Goal: Task Accomplishment & Management: Manage account settings

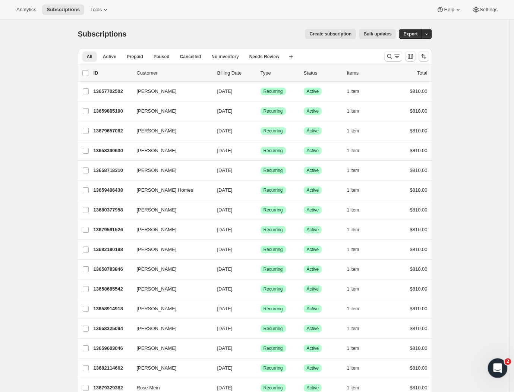
click at [496, 289] on icon "Open Intercom Messenger" at bounding box center [497, 367] width 12 height 12
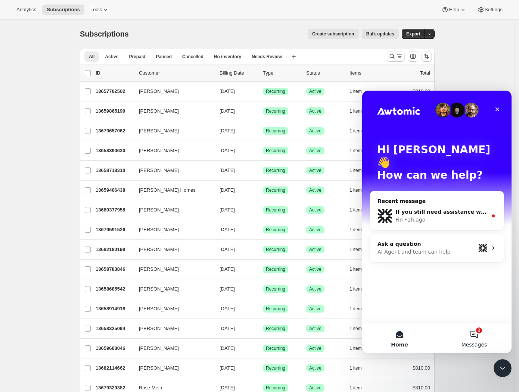
click at [475, 289] on button "2 Messages" at bounding box center [473, 338] width 75 height 30
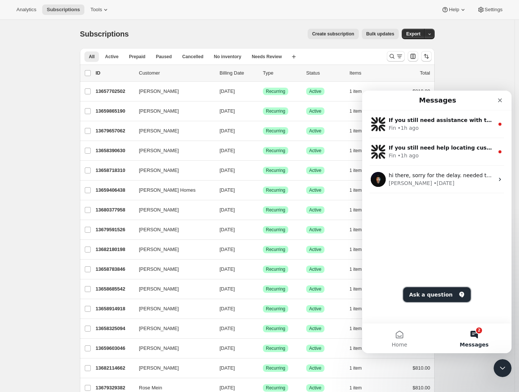
click at [440, 289] on button "Ask a question" at bounding box center [437, 294] width 68 height 15
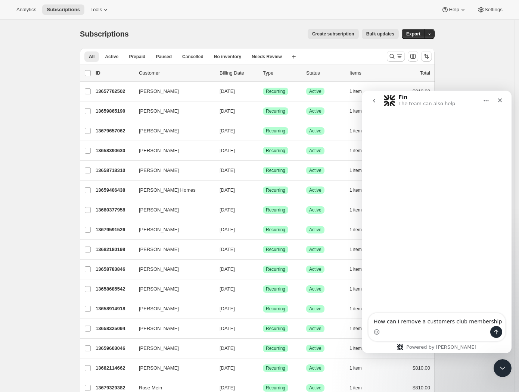
type textarea "How can I remove a customers club membership?"
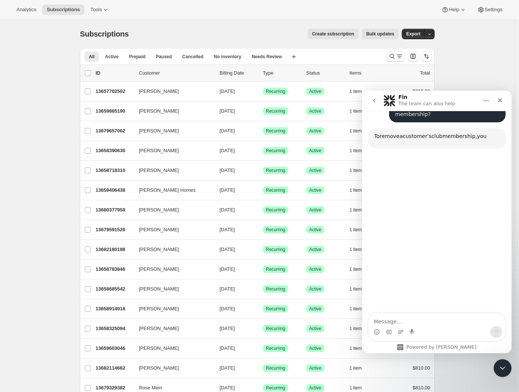
scroll to position [62, 0]
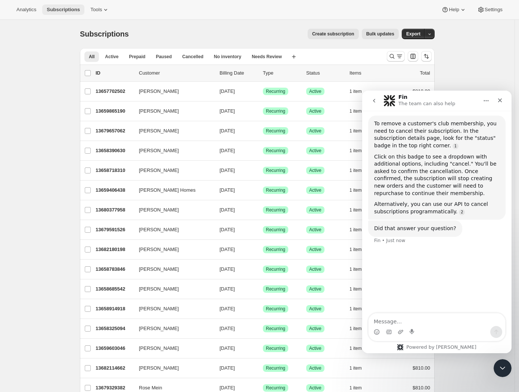
click at [64, 7] on span "Subscriptions" at bounding box center [63, 10] width 33 height 6
click at [137, 40] on div "Subscriptions. This page is ready Subscriptions Create subscription Bulk update…" at bounding box center [257, 34] width 354 height 28
click at [391, 59] on icon "Search and filter results" at bounding box center [391, 56] width 7 height 7
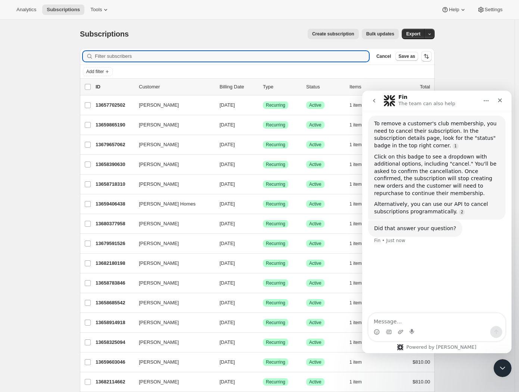
paste input "raquelnishimoto@gmail.com"
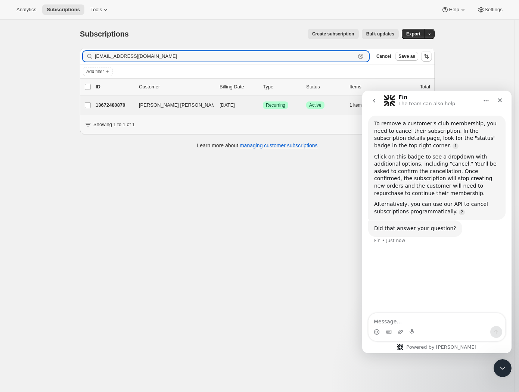
type input "raquelnishimoto@gmail.com"
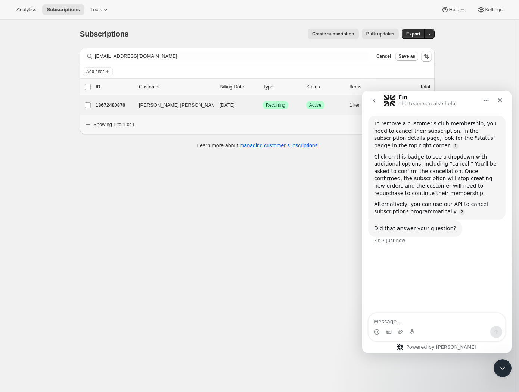
click at [172, 107] on span "Raquel Mayumi Nishimoto" at bounding box center [179, 104] width 81 height 7
click at [188, 103] on span "Raquel Mayumi Nishimoto" at bounding box center [179, 104] width 81 height 7
click at [220, 106] on icon "button" at bounding box center [223, 104] width 7 height 7
click at [165, 105] on span "Raquel Mayumi Nishimoto" at bounding box center [179, 104] width 81 height 7
click at [164, 105] on span "Raquel Mayumi Nishimoto" at bounding box center [179, 104] width 81 height 7
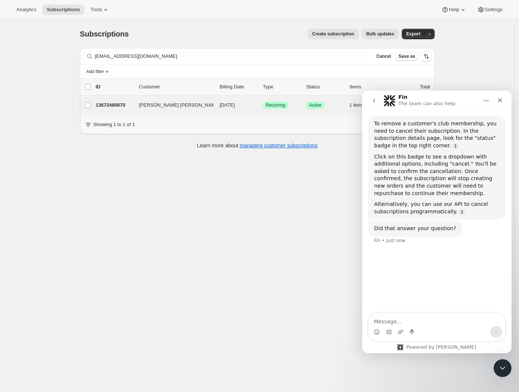
click at [114, 104] on p "13672480870" at bounding box center [113, 104] width 37 height 7
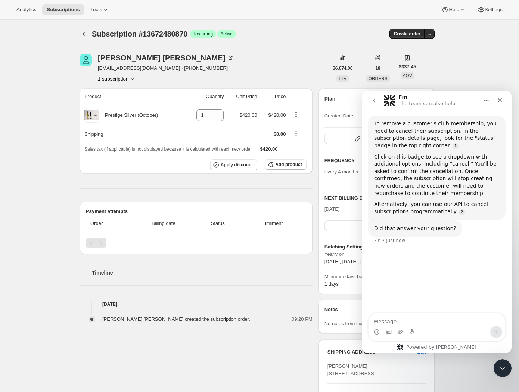
click at [486, 76] on div "Subscription #13672480870. This page is ready Subscription #13672480870 Success…" at bounding box center [257, 298] width 514 height 557
drag, startPoint x: 247, startPoint y: 345, endPoint x: 249, endPoint y: 338, distance: 7.4
click at [247, 289] on div "Raquel Mayumi Nishimoto Raquelnishimoto@gmail.com · +642108199847 1 subscriptio…" at bounding box center [254, 298] width 360 height 512
click at [278, 289] on div "Raquel Mayumi Nishimoto created the subscription order. 09:20 PM" at bounding box center [196, 315] width 232 height 15
click at [375, 100] on icon "go back" at bounding box center [374, 101] width 6 height 6
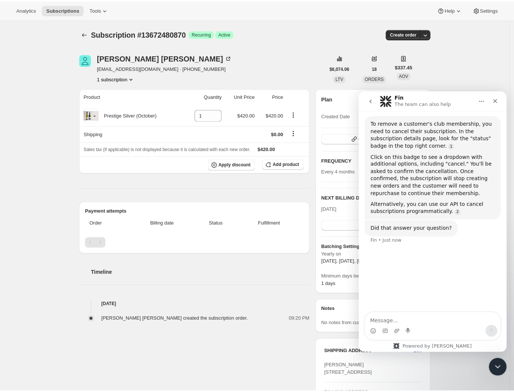
scroll to position [32, 0]
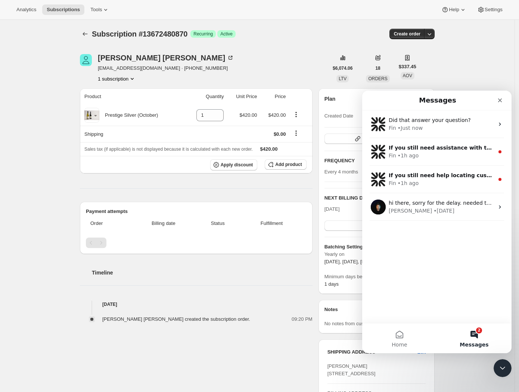
drag, startPoint x: 503, startPoint y: 48, endPoint x: 480, endPoint y: 71, distance: 31.9
click at [502, 48] on div "Subscription #13672480870. This page is ready Subscription #13672480870 Success…" at bounding box center [257, 298] width 514 height 557
click at [505, 105] on div "Intercom messenger" at bounding box center [499, 100] width 13 height 13
click at [502, 102] on icon "Close" at bounding box center [500, 100] width 6 height 6
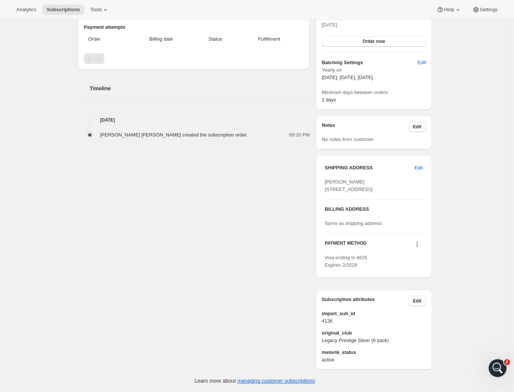
scroll to position [197, 0]
click at [421, 289] on span "Edit" at bounding box center [417, 301] width 9 height 6
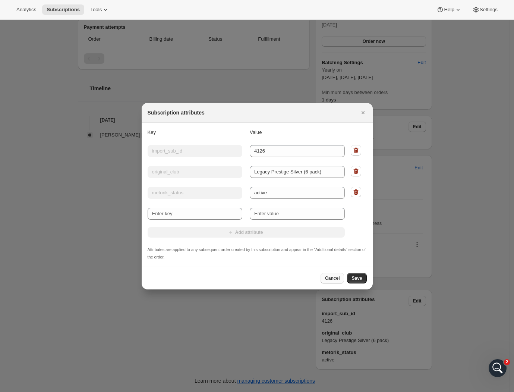
click at [336, 280] on span "Cancel" at bounding box center [332, 278] width 15 height 6
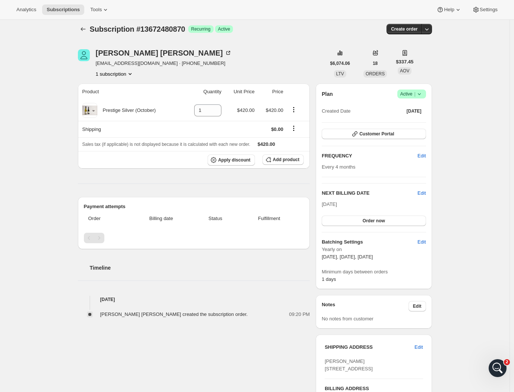
scroll to position [0, 0]
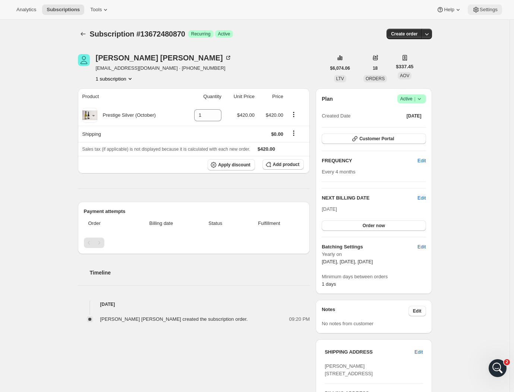
click at [492, 9] on span "Settings" at bounding box center [489, 10] width 18 height 6
click at [431, 32] on icon "button" at bounding box center [426, 33] width 7 height 7
click at [499, 70] on div "Subscription #13672480870. This page is ready Subscription #13672480870 Success…" at bounding box center [255, 298] width 510 height 557
click at [419, 99] on icon at bounding box center [419, 98] width 7 height 7
click at [417, 125] on span "Cancel subscription" at bounding box center [412, 126] width 42 height 6
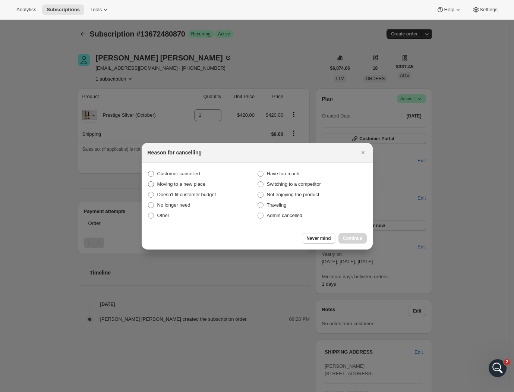
click at [152, 184] on span ":rec:" at bounding box center [151, 184] width 6 height 6
click at [148, 182] on input "Moving to a new place" at bounding box center [148, 181] width 0 height 0
radio input "true"
click at [356, 239] on span "Continue" at bounding box center [352, 238] width 19 height 6
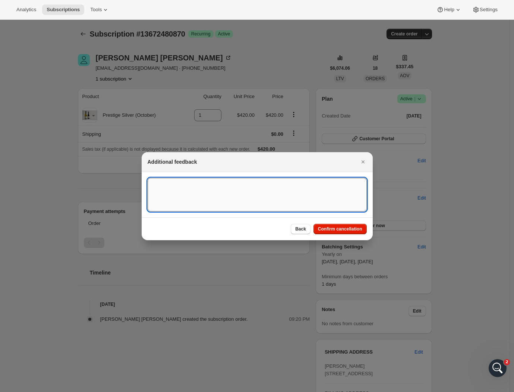
click at [223, 197] on textarea ":rec:" at bounding box center [257, 195] width 219 height 34
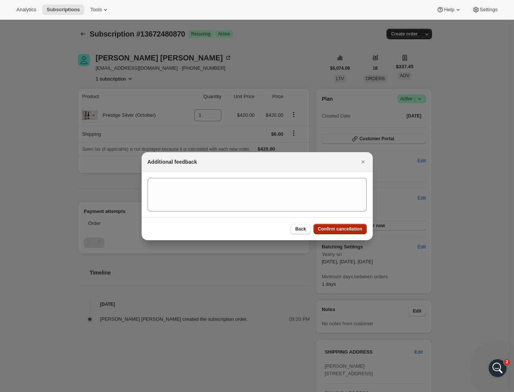
click at [330, 231] on span "Confirm cancellation" at bounding box center [340, 229] width 44 height 6
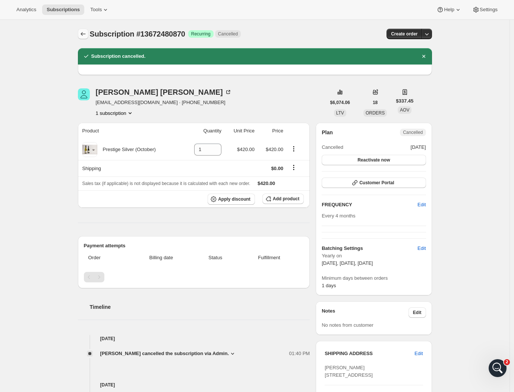
click at [85, 33] on icon "Subscriptions" at bounding box center [82, 33] width 7 height 7
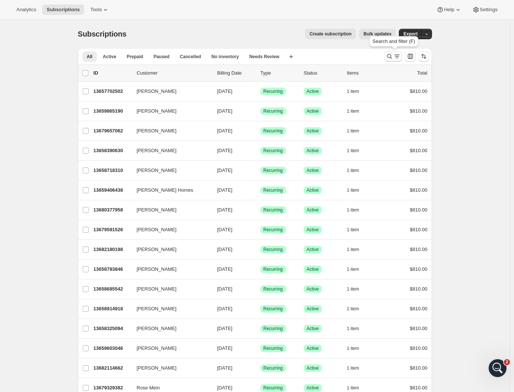
click at [398, 57] on icon "Search and filter results" at bounding box center [397, 56] width 7 height 7
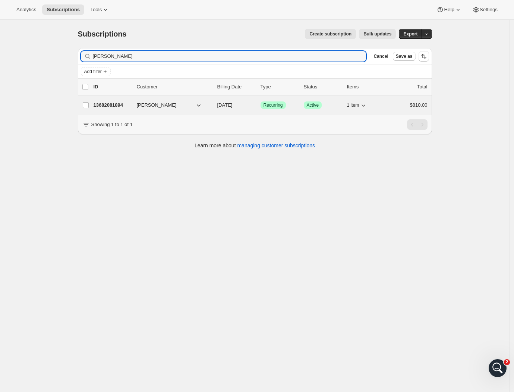
type input "Robson Liang"
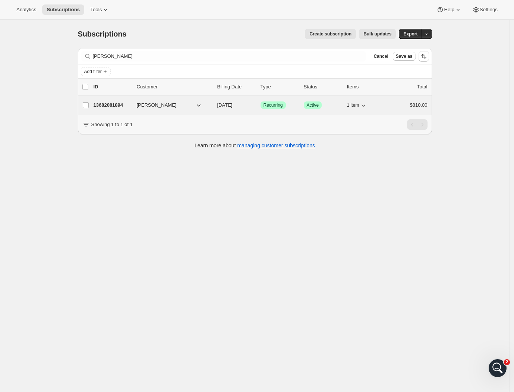
click at [181, 103] on button "Robson Liang" at bounding box center [169, 105] width 75 height 12
click at [161, 106] on span "Robson Liang" at bounding box center [157, 104] width 40 height 7
click at [160, 106] on span "Robson Liang" at bounding box center [157, 104] width 40 height 7
click at [123, 106] on p "13682081894" at bounding box center [112, 104] width 37 height 7
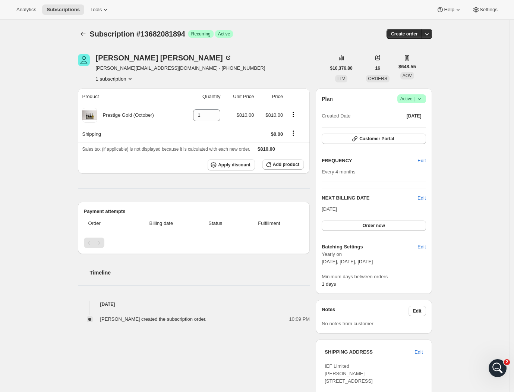
click at [423, 97] on icon at bounding box center [419, 98] width 7 height 7
click at [406, 129] on span "Cancel subscription" at bounding box center [412, 126] width 42 height 6
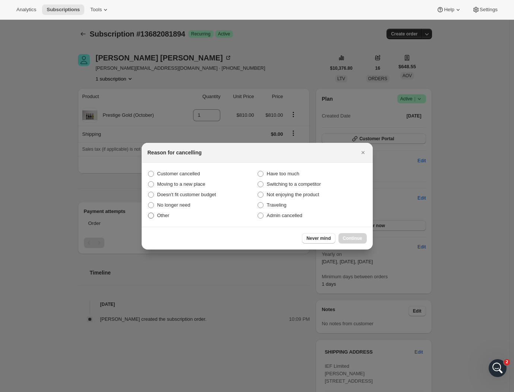
click at [152, 216] on span ":rtm:" at bounding box center [151, 216] width 6 height 6
click at [148, 213] on input "Other" at bounding box center [148, 213] width 0 height 0
radio input "true"
click at [353, 239] on span "Continue" at bounding box center [352, 238] width 19 height 6
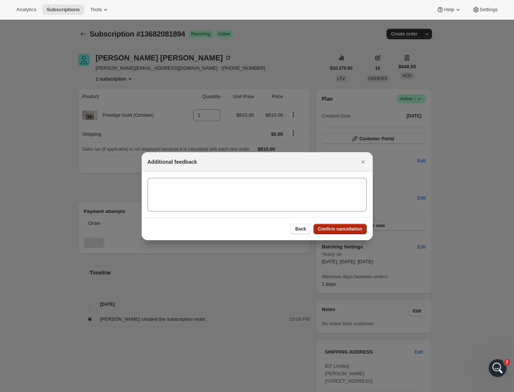
click at [336, 231] on span "Confirm cancellation" at bounding box center [340, 229] width 44 height 6
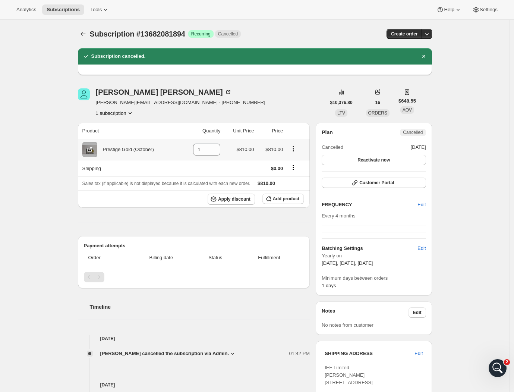
click at [297, 150] on icon "Product actions" at bounding box center [293, 148] width 7 height 7
click at [294, 147] on icon "Product actions" at bounding box center [293, 148] width 7 height 7
click at [296, 147] on icon "Product actions" at bounding box center [293, 148] width 7 height 7
click at [300, 175] on div "Swap variant" at bounding box center [296, 166] width 43 height 24
click at [294, 167] on icon "Shipping actions" at bounding box center [293, 167] width 1 height 1
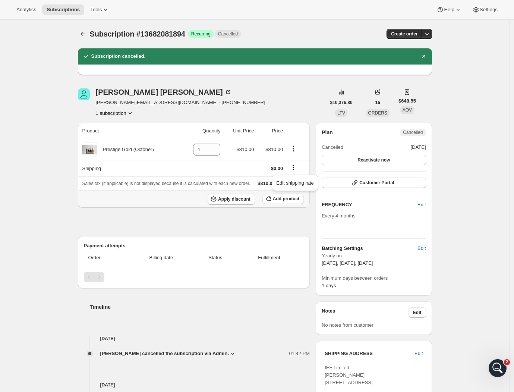
click at [287, 223] on div "Product Quantity Unit Price Price Prestige Gold (October) 1 $810.00 $810.00 Shi…" at bounding box center [194, 263] width 232 height 281
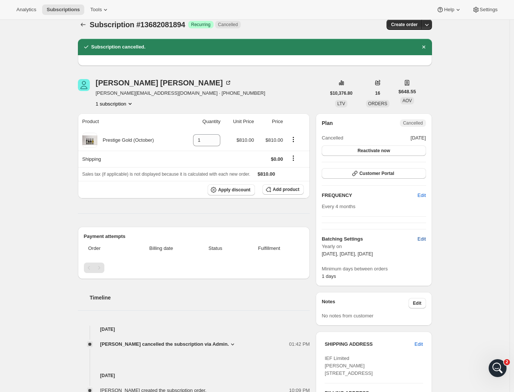
click at [425, 241] on span "Edit" at bounding box center [422, 238] width 8 height 7
select select "YEARDAY"
select select "2"
select select "5"
select select "6"
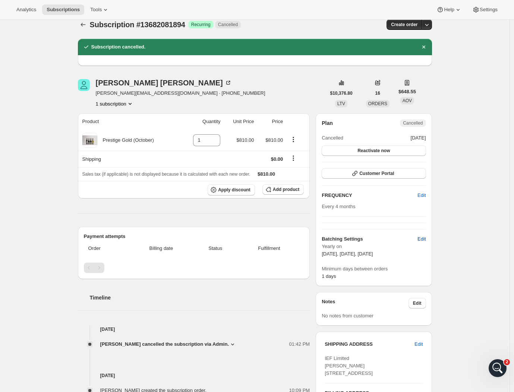
select select "5"
select select "10"
select select "5"
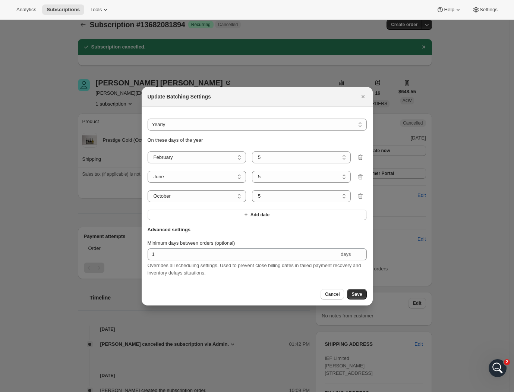
click at [360, 155] on icon ":r10b:" at bounding box center [360, 157] width 7 height 7
select select "6"
select select "10"
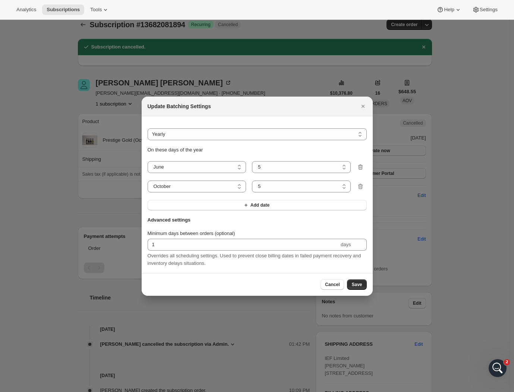
click at [361, 164] on icon ":r10b:" at bounding box center [360, 167] width 5 height 6
select select "10"
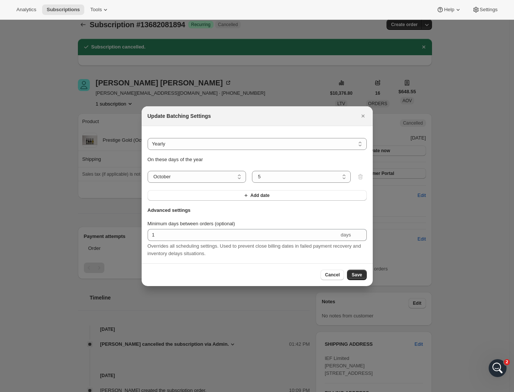
click at [360, 174] on main "January February March April May June July August September October November De…" at bounding box center [257, 177] width 219 height 12
click at [361, 175] on main "January February March April May June July August September October November De…" at bounding box center [257, 177] width 219 height 12
click at [364, 113] on icon "Close" at bounding box center [363, 115] width 7 height 7
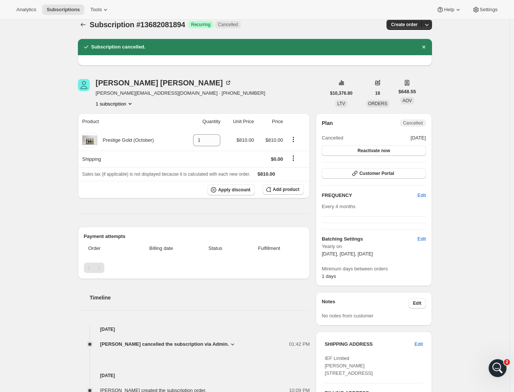
click at [461, 144] on div "Subscription #13682081894. This page is ready Subscription #13682081894 Success…" at bounding box center [255, 293] width 510 height 566
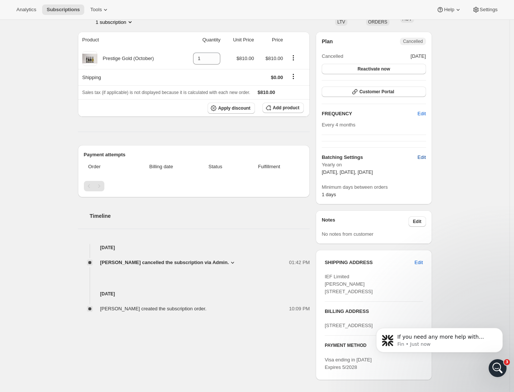
scroll to position [93, 0]
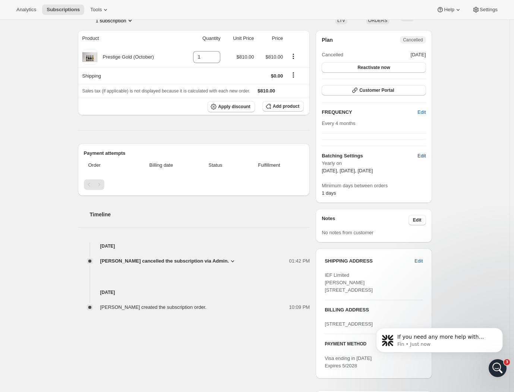
click at [430, 158] on button "Edit" at bounding box center [421, 156] width 17 height 12
select select "YEARDAY"
select select "10"
select select "5"
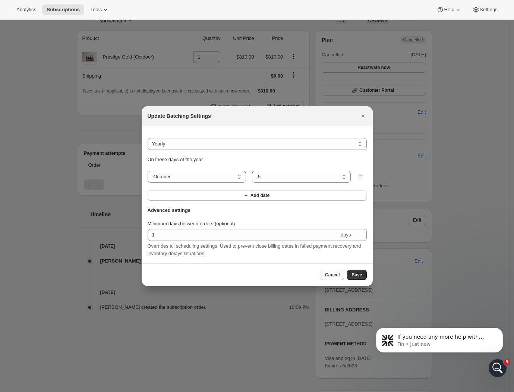
click at [338, 277] on span "Cancel" at bounding box center [332, 275] width 15 height 6
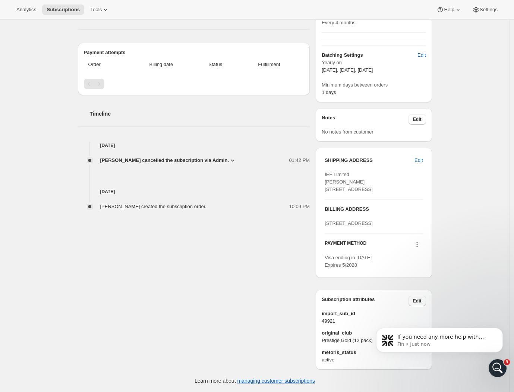
scroll to position [0, 0]
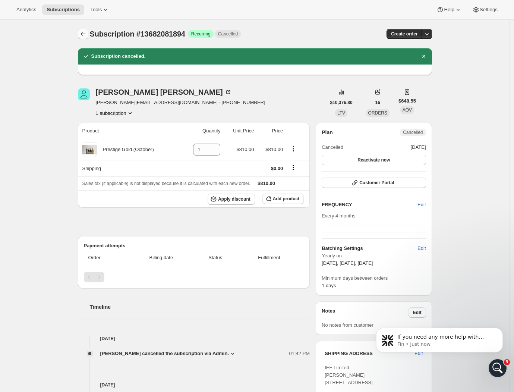
click at [87, 34] on icon "Subscriptions" at bounding box center [82, 33] width 7 height 7
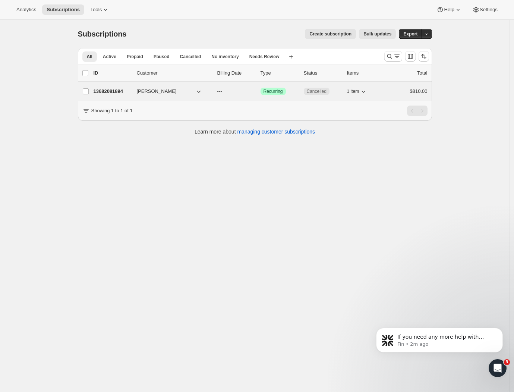
click at [159, 91] on span "Robson Liang" at bounding box center [157, 91] width 40 height 7
click at [118, 90] on p "13682081894" at bounding box center [112, 91] width 37 height 7
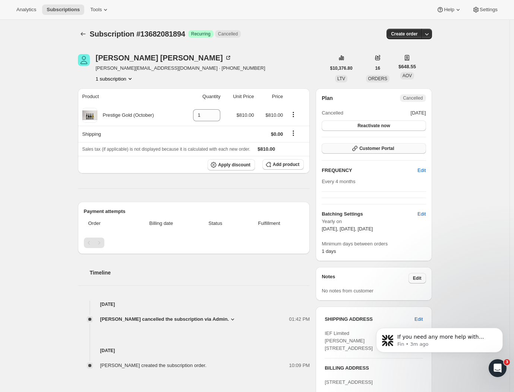
click at [376, 150] on span "Customer Portal" at bounding box center [377, 148] width 35 height 6
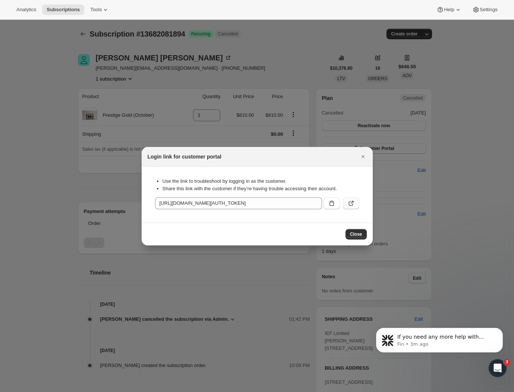
click at [350, 203] on icon ":r2k:" at bounding box center [351, 203] width 7 height 7
click at [363, 155] on icon "Close" at bounding box center [363, 156] width 7 height 7
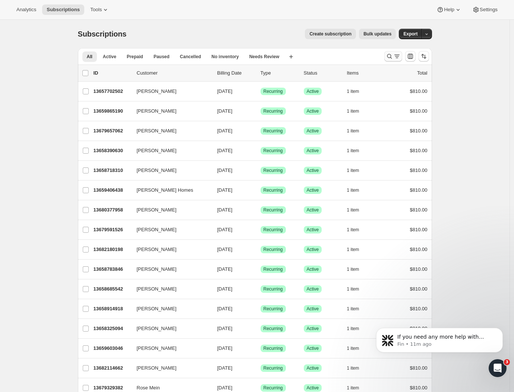
click at [392, 53] on icon "Search and filter results" at bounding box center [389, 56] width 7 height 7
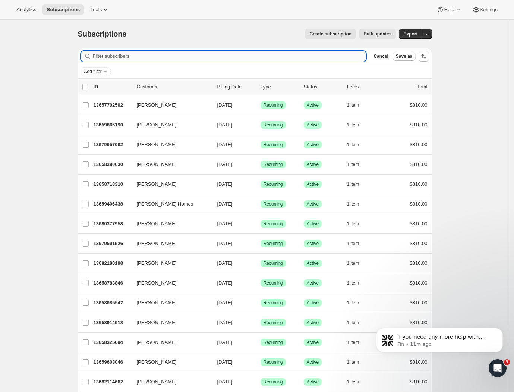
click at [113, 54] on input "Filter subscribers" at bounding box center [230, 56] width 274 height 10
paste input "Gareth Croys"
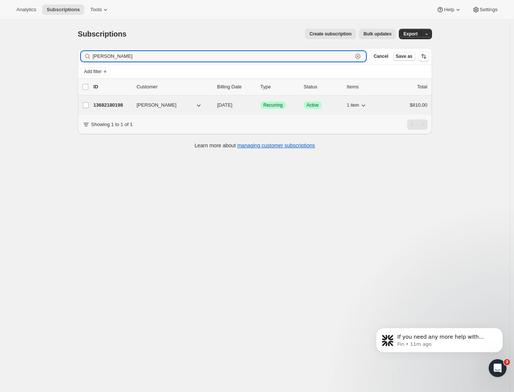
type input "Gareth Croys"
click at [173, 107] on button "Gareth Croys" at bounding box center [169, 105] width 75 height 12
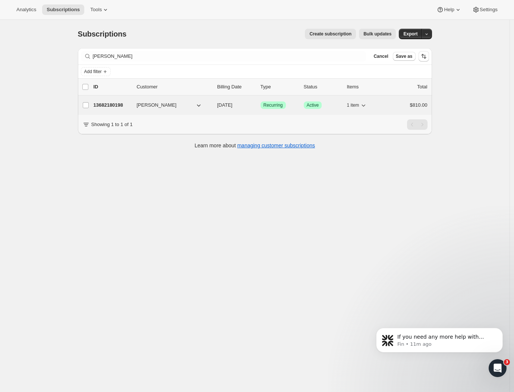
click at [128, 107] on p "13682180198" at bounding box center [112, 104] width 37 height 7
click at [127, 107] on p "13682180198" at bounding box center [112, 104] width 37 height 7
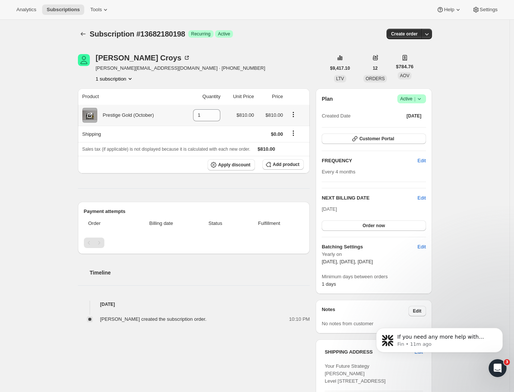
click at [142, 116] on div "Prestige Gold (October)" at bounding box center [125, 115] width 57 height 7
click at [295, 113] on icon "Product actions" at bounding box center [293, 114] width 7 height 7
click at [285, 131] on span "Swap variant" at bounding box center [296, 130] width 28 height 6
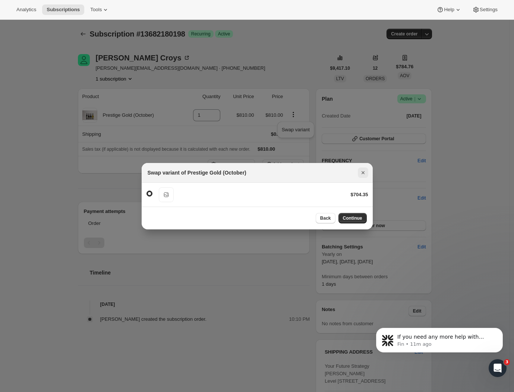
click at [364, 171] on icon "Close" at bounding box center [363, 172] width 7 height 7
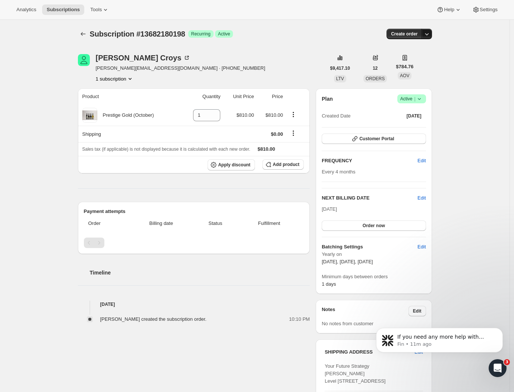
click at [429, 34] on icon "button" at bounding box center [427, 34] width 4 height 2
click at [492, 82] on div "Subscription #13682180198. This page is ready Subscription #13682180198 Success…" at bounding box center [255, 302] width 510 height 564
click at [421, 100] on icon at bounding box center [419, 98] width 7 height 7
click at [426, 113] on span "Pause subscription" at bounding box center [411, 114] width 41 height 6
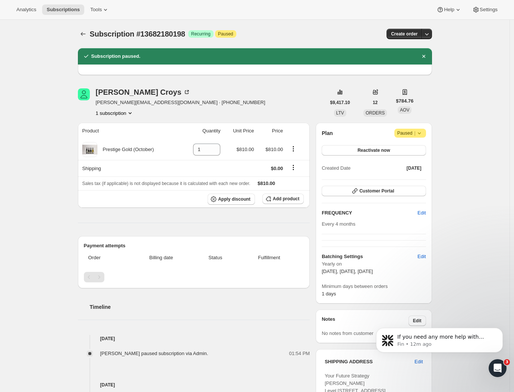
click at [411, 322] on body "If you need any more help with removing a customer's club membership, please le…" at bounding box center [439, 342] width 143 height 54
click at [414, 321] on body "If you need any more help with removing a customer's club membership, please le…" at bounding box center [439, 342] width 143 height 54
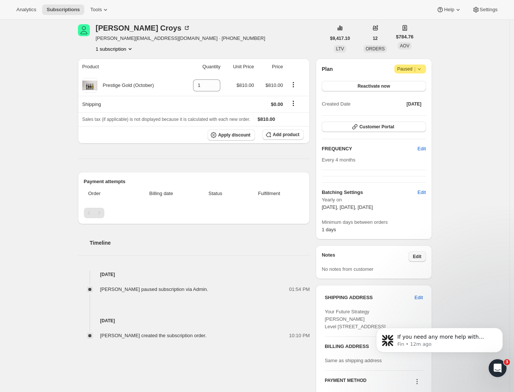
click at [418, 255] on span "Edit" at bounding box center [417, 257] width 9 height 6
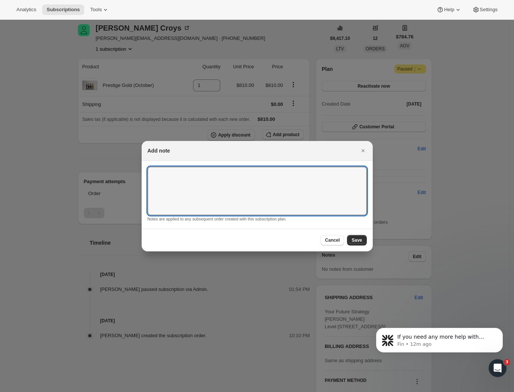
click at [179, 166] on section "Notes are applied to any subsequent order created with this subscription plan." at bounding box center [257, 195] width 231 height 68
paste textarea "Prestige Gold AUSTRALIA No white - Extra TK & Syrah instead"
click at [149, 172] on textarea "Prestige Gold AUSTRALIA No white - Extra TK & Syrah instead" at bounding box center [257, 191] width 219 height 48
type textarea "International Prestige Gold AUSTRALIA No white - Extra TK & Syrah instead"
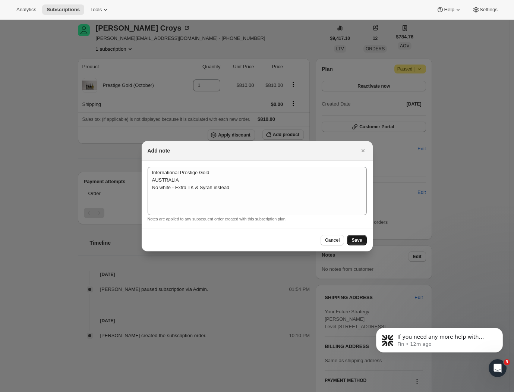
click at [358, 242] on span "Save" at bounding box center [357, 240] width 10 height 6
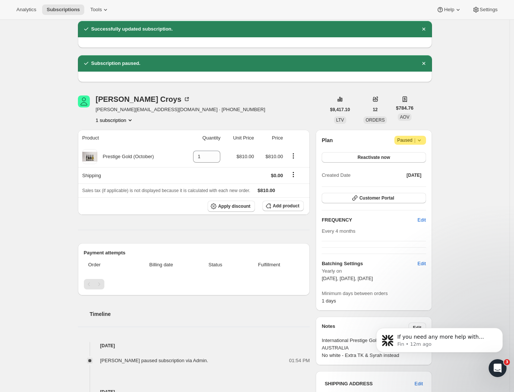
scroll to position [0, 0]
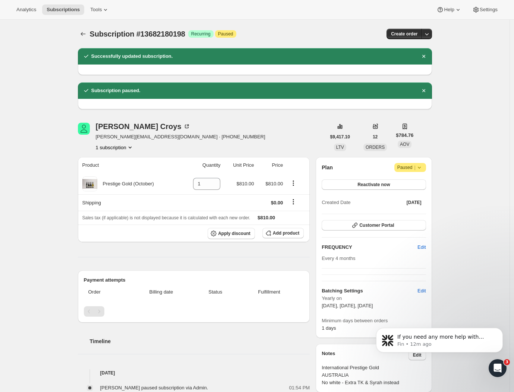
click at [48, 180] on div "Subscription #13682180198. This page is ready Subscription #13682180198 Success…" at bounding box center [255, 331] width 510 height 623
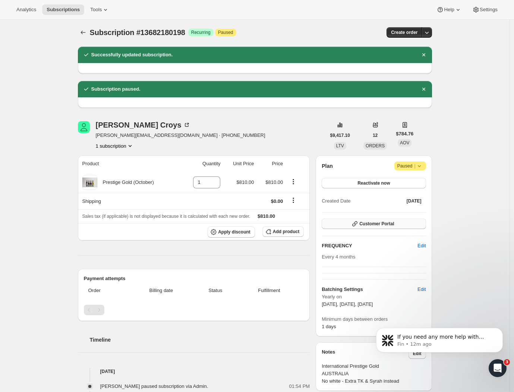
click at [384, 225] on span "Customer Portal" at bounding box center [377, 224] width 35 height 6
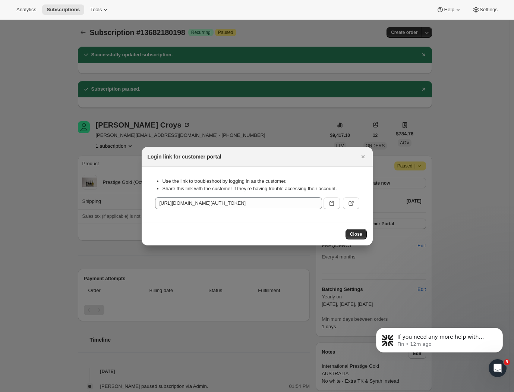
click at [342, 204] on div ":rgp:" at bounding box center [340, 201] width 39 height 15
click at [348, 207] on button ":rgp:" at bounding box center [351, 203] width 16 height 12
click at [347, 235] on button "Close" at bounding box center [356, 234] width 21 height 10
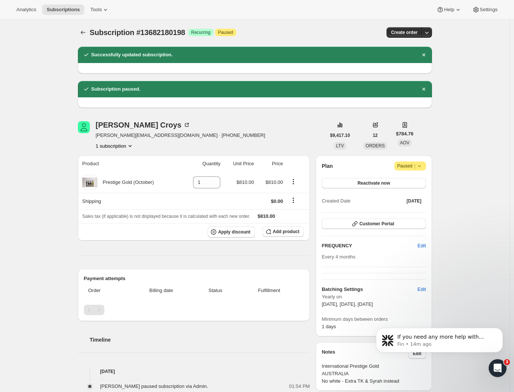
click at [469, 126] on div "Subscription #13682180198. This page is ready Subscription #13682180198 Success…" at bounding box center [255, 329] width 510 height 623
click at [85, 32] on icon "Subscriptions" at bounding box center [82, 32] width 7 height 7
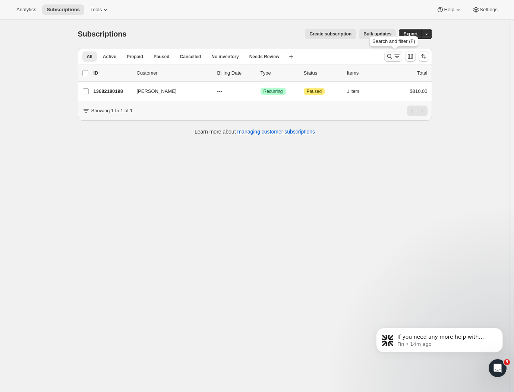
click at [392, 56] on icon "Search and filter results" at bounding box center [389, 56] width 5 height 5
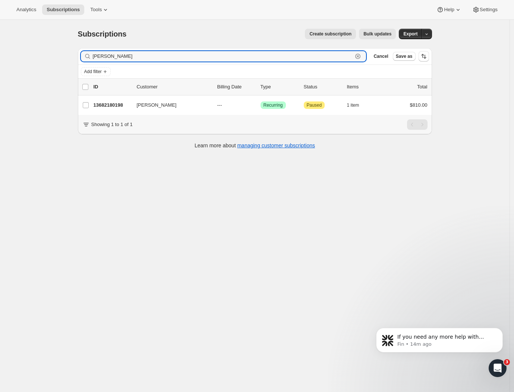
drag, startPoint x: 135, startPoint y: 55, endPoint x: 61, endPoint y: 53, distance: 74.3
click at [61, 53] on div "Subscriptions. This page is ready Subscriptions Create subscription Bulk update…" at bounding box center [255, 216] width 510 height 392
paste input "Jonathan Cron"
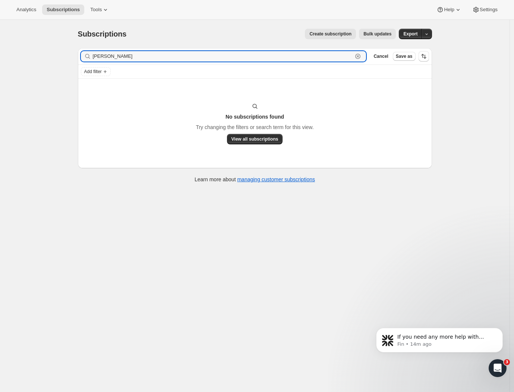
drag, startPoint x: 146, startPoint y: 53, endPoint x: 43, endPoint y: 57, distance: 103.4
click at [43, 57] on div "Subscriptions. This page is ready Subscriptions Create subscription Bulk update…" at bounding box center [255, 216] width 510 height 392
paste input "Robert Byrg"
drag, startPoint x: 138, startPoint y: 54, endPoint x: 87, endPoint y: 57, distance: 51.6
click at [87, 57] on div "Robert Byrg Clear" at bounding box center [224, 56] width 286 height 10
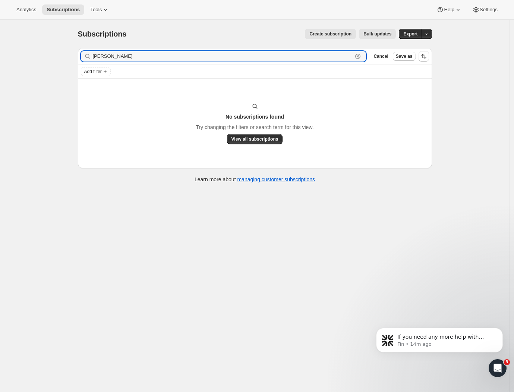
paste input "Doug & Shelagh Hansen"
drag, startPoint x: 139, startPoint y: 59, endPoint x: 47, endPoint y: 57, distance: 91.8
click at [45, 59] on div "Subscriptions. This page is ready Subscriptions Create subscription Bulk update…" at bounding box center [255, 216] width 510 height 392
paste input "Peter Mumford"
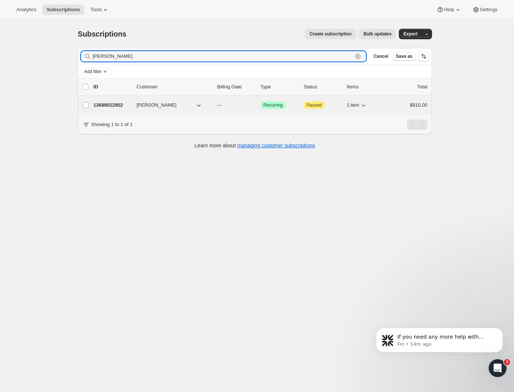
type input "Peter Mumford"
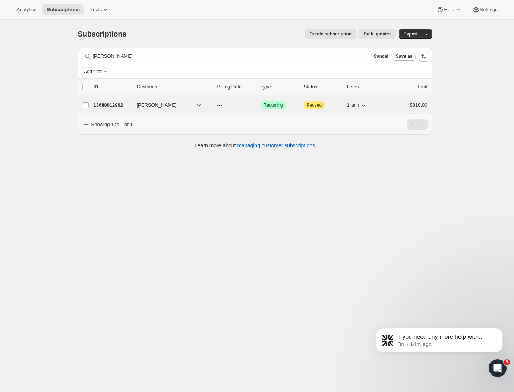
click at [104, 104] on p "13688012902" at bounding box center [112, 104] width 37 height 7
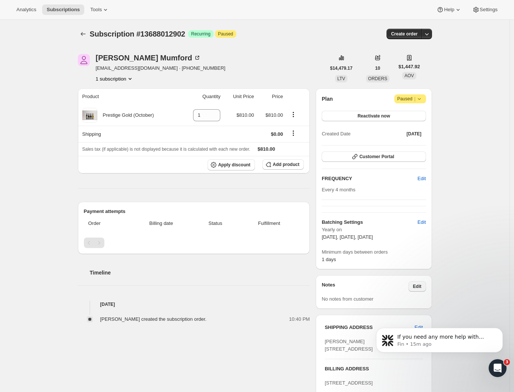
click at [420, 286] on span "Edit" at bounding box center [417, 287] width 9 height 6
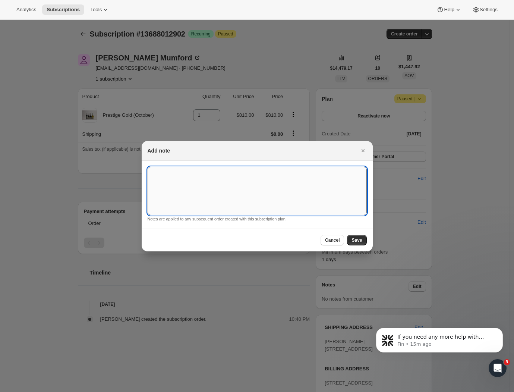
drag, startPoint x: 159, startPoint y: 167, endPoint x: 157, endPoint y: 173, distance: 6.6
click at [158, 167] on textarea ":rl1:" at bounding box center [257, 191] width 219 height 48
paste textarea "Legacy Prestige Gold AUSTRALIA"
type textarea "Legacy Prestige Gold AUSTRALIA"
click at [355, 239] on span "Save" at bounding box center [357, 240] width 10 height 6
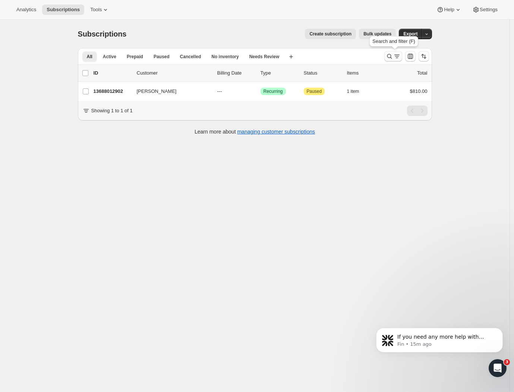
click at [391, 57] on icon "Search and filter results" at bounding box center [389, 56] width 7 height 7
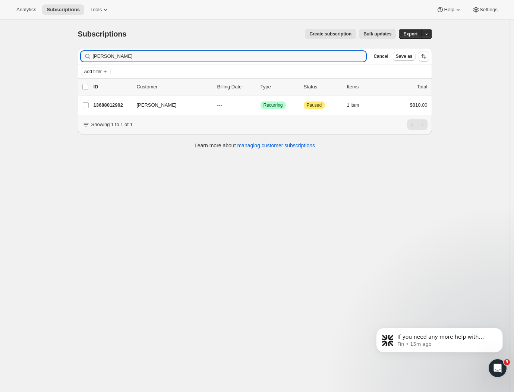
drag, startPoint x: 123, startPoint y: 55, endPoint x: 38, endPoint y: 53, distance: 84.3
click at [38, 53] on div "Subscriptions. This page is ready Subscriptions Create subscription Bulk update…" at bounding box center [255, 216] width 510 height 392
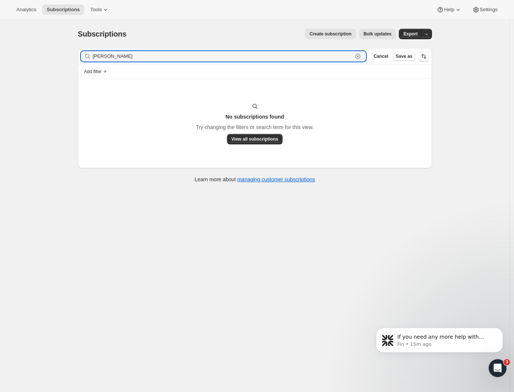
drag, startPoint x: 135, startPoint y: 56, endPoint x: 31, endPoint y: 62, distance: 103.5
click at [31, 62] on div "Subscriptions. This page is ready Subscriptions Create subscription Bulk update…" at bounding box center [255, 216] width 510 height 392
drag, startPoint x: 136, startPoint y: 59, endPoint x: 48, endPoint y: 59, distance: 87.7
click at [48, 59] on div "Subscriptions. This page is ready Subscriptions Create subscription Bulk update…" at bounding box center [255, 216] width 510 height 392
paste input "Edwin Childs"
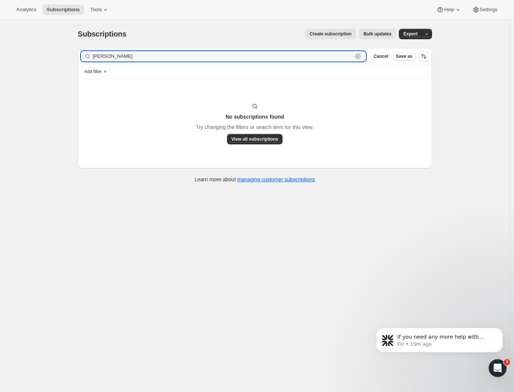
drag, startPoint x: 94, startPoint y: 56, endPoint x: 46, endPoint y: 56, distance: 48.9
click at [46, 56] on div "Subscriptions. This page is ready Subscriptions Create subscription Bulk update…" at bounding box center [255, 216] width 510 height 392
paste input "Carole Looke"
drag, startPoint x: 135, startPoint y: 56, endPoint x: 51, endPoint y: 64, distance: 84.0
click at [51, 64] on div "Subscriptions. This page is ready Subscriptions Create subscription Bulk update…" at bounding box center [255, 216] width 510 height 392
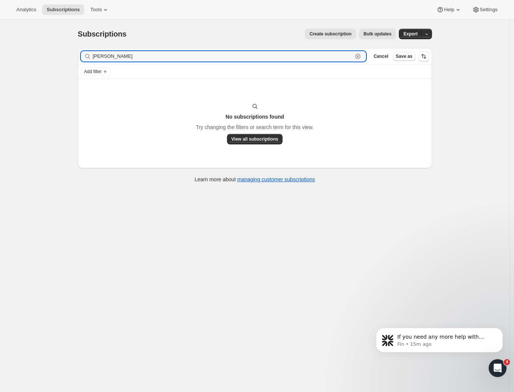
drag, startPoint x: 135, startPoint y: 54, endPoint x: 62, endPoint y: 62, distance: 73.9
click at [62, 62] on div "Subscriptions. This page is ready Subscriptions Create subscription Bulk update…" at bounding box center [255, 216] width 510 height 392
paste input "Schneider"
click at [140, 55] on input "Carole LookeSchneider" at bounding box center [223, 56] width 260 height 10
drag, startPoint x: 149, startPoint y: 57, endPoint x: 93, endPoint y: 58, distance: 56.7
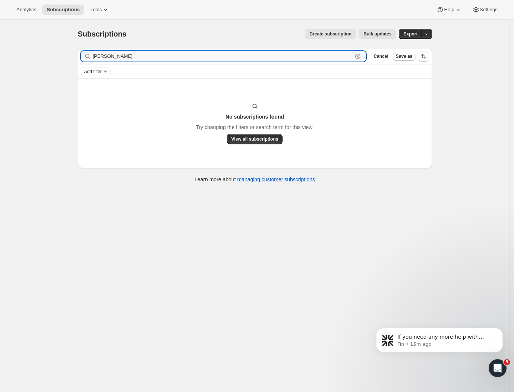
click at [93, 58] on div "Carole LookeSchneider Clear" at bounding box center [224, 56] width 286 height 10
paste input "text"
drag, startPoint x: 118, startPoint y: 53, endPoint x: 64, endPoint y: 54, distance: 54.1
click at [64, 54] on div "Subscriptions. This page is ready Subscriptions Create subscription Bulk update…" at bounding box center [255, 216] width 510 height 392
paste input "Daniel Jaritz"
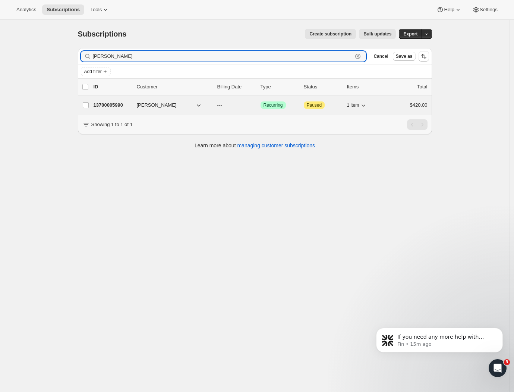
type input "Daniel Jaritz"
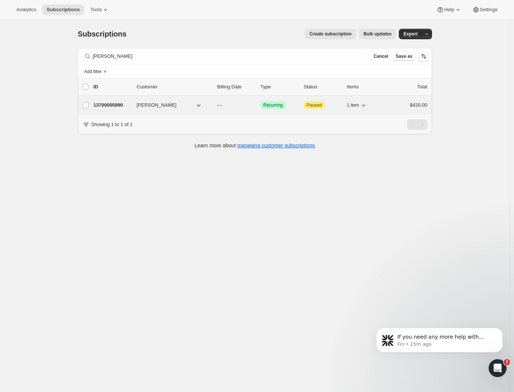
click at [116, 104] on p "13700005990" at bounding box center [112, 104] width 37 height 7
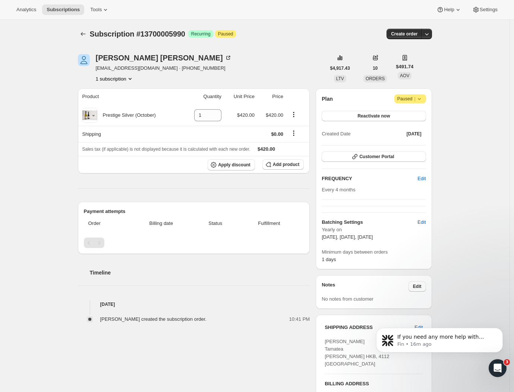
scroll to position [1, 0]
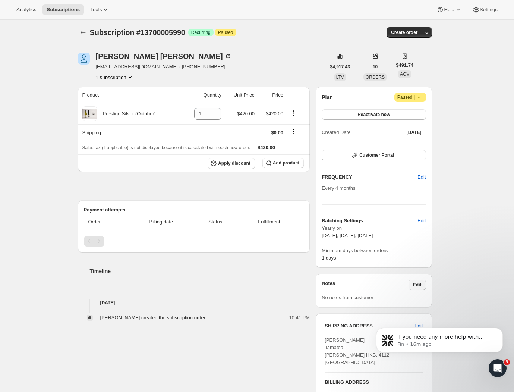
click at [417, 283] on span "Edit" at bounding box center [417, 285] width 9 height 6
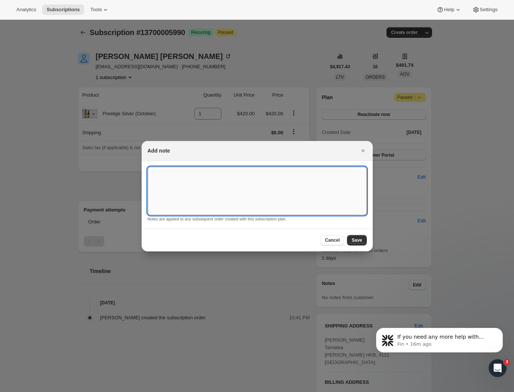
click at [159, 179] on textarea ":rr7:" at bounding box center [257, 191] width 219 height 48
paste textarea "Legacy Prestige Silver AUSTRALIA"
type textarea "Legacy Prestige Silver AUSTRALIA"
click at [361, 241] on span "Save" at bounding box center [357, 240] width 10 height 6
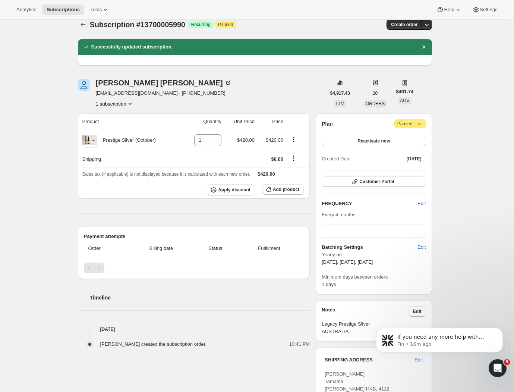
scroll to position [82, 0]
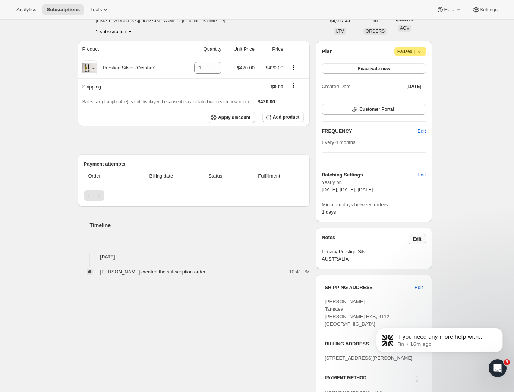
click at [416, 238] on span "Edit" at bounding box center [417, 239] width 9 height 6
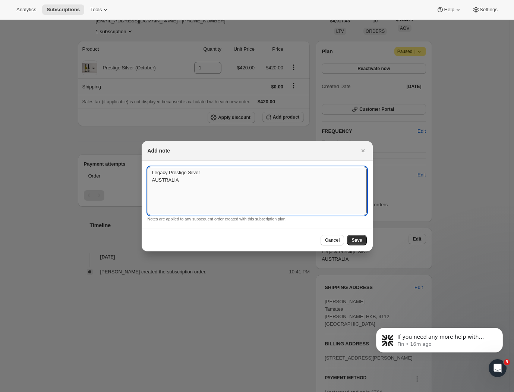
click at [152, 170] on textarea "Legacy Prestige Silver AUSTRALIA" at bounding box center [257, 191] width 219 height 48
type textarea "International Legacy Prestige Silver AUSTRALIA"
click at [359, 239] on span "Save" at bounding box center [357, 240] width 10 height 6
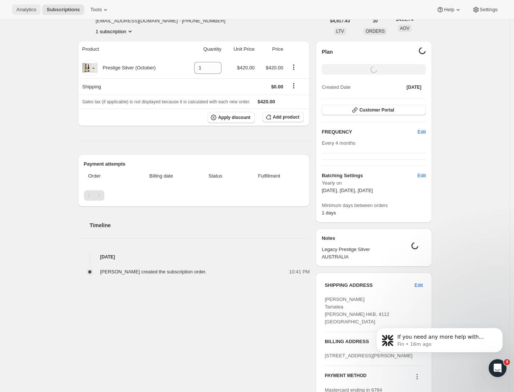
scroll to position [20, 0]
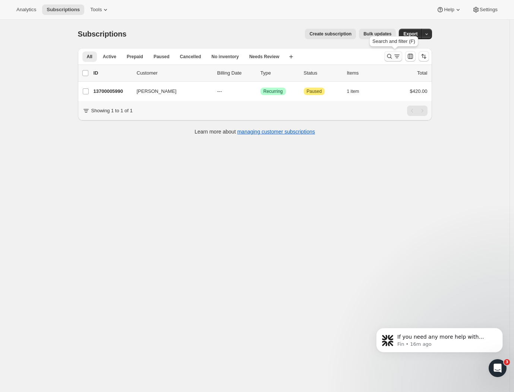
click at [394, 56] on icon "Search and filter results" at bounding box center [389, 56] width 7 height 7
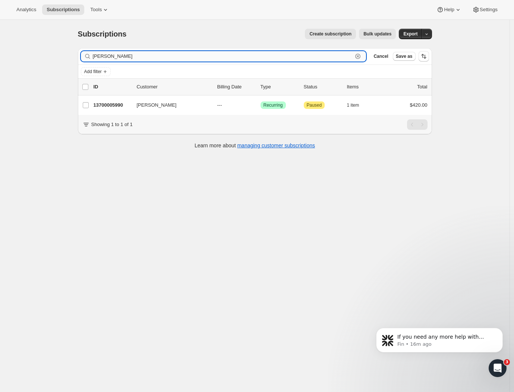
click at [133, 57] on input "Daniel Jaritz" at bounding box center [223, 56] width 260 height 10
drag, startPoint x: 118, startPoint y: 56, endPoint x: 63, endPoint y: 55, distance: 55.2
click at [63, 55] on div "Subscriptions. This page is ready Subscriptions Create subscription Bulk update…" at bounding box center [255, 216] width 510 height 392
paste input "Matthew Collins"
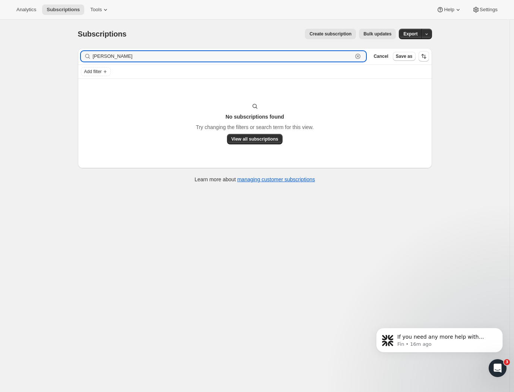
drag, startPoint x: 138, startPoint y: 57, endPoint x: 64, endPoint y: 59, distance: 74.6
click at [65, 58] on div "Subscriptions. This page is ready Subscriptions Create subscription Bulk update…" at bounding box center [255, 216] width 510 height 392
paste input "Zachary Nichol"
drag, startPoint x: 137, startPoint y: 57, endPoint x: 95, endPoint y: 75, distance: 45.1
click at [82, 44] on div "Subscriptions. This page is ready Subscriptions Create subscription Bulk update…" at bounding box center [255, 105] width 372 height 171
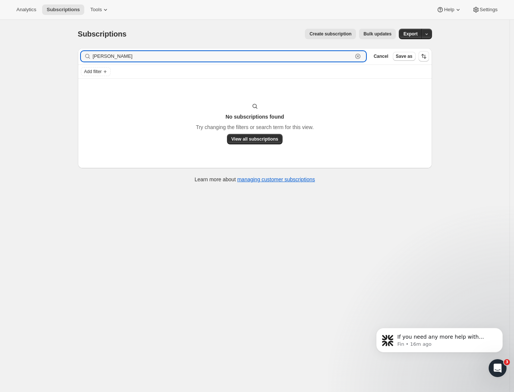
paste input "Nia Morton"
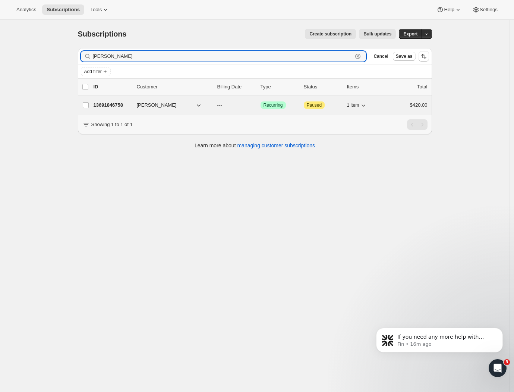
type input "Nia Morton"
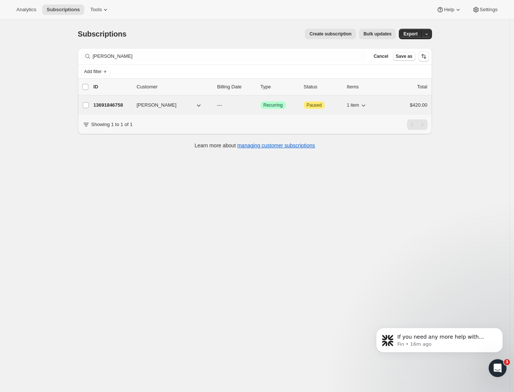
click at [141, 107] on span "Nia Morton" at bounding box center [157, 104] width 40 height 7
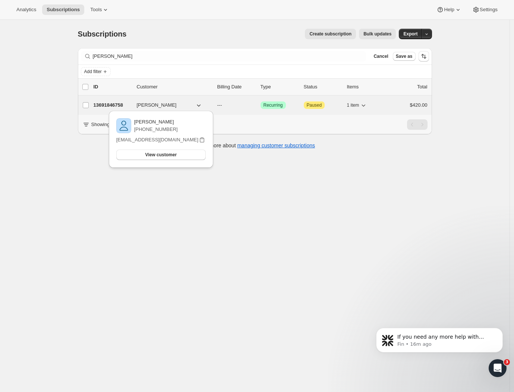
click at [108, 107] on p "13691846758" at bounding box center [112, 104] width 37 height 7
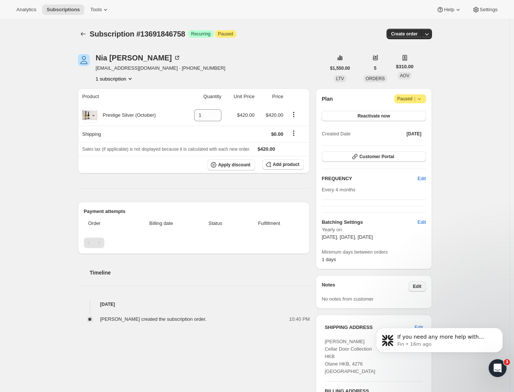
click at [426, 285] on button "Edit" at bounding box center [418, 286] width 18 height 10
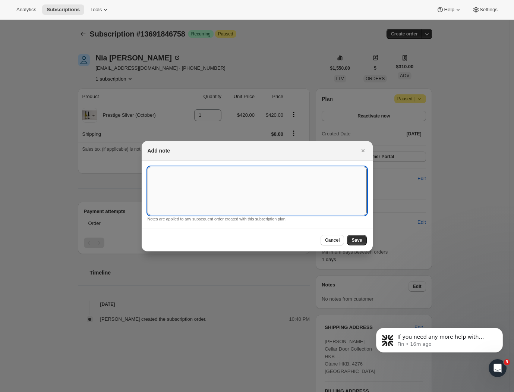
click at [210, 184] on textarea ":r13n:" at bounding box center [257, 191] width 219 height 48
paste textarea "Prestige Silver UK"
type textarea "Prestige Silver UK"
click at [360, 242] on span "Save" at bounding box center [357, 240] width 10 height 6
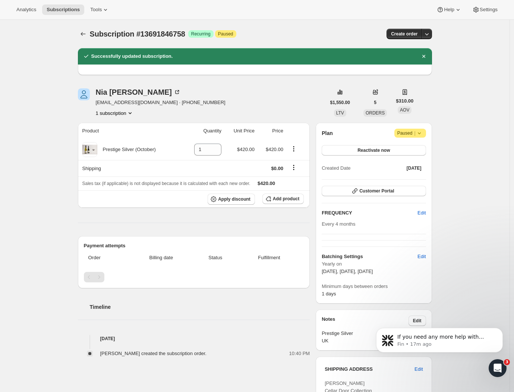
scroll to position [1, 0]
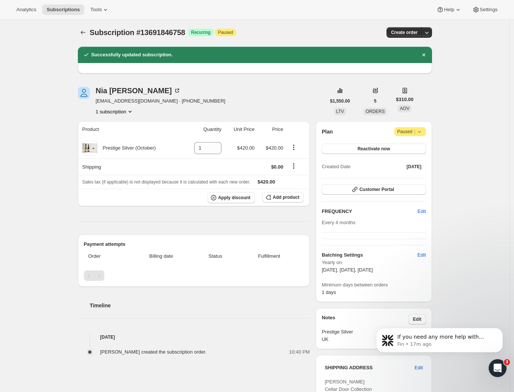
drag, startPoint x: 417, startPoint y: 320, endPoint x: 422, endPoint y: 320, distance: 4.5
click at [418, 320] on body "If you need any more help with removing a customer's club membership, please le…" at bounding box center [439, 342] width 143 height 54
click at [420, 322] on body "If you need any more help with removing a customer's club membership, please le…" at bounding box center [439, 342] width 143 height 54
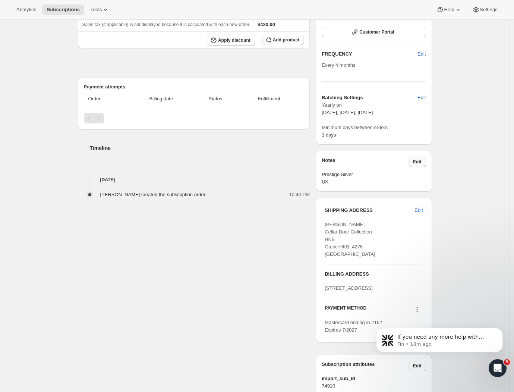
click at [424, 160] on button "Edit" at bounding box center [418, 162] width 18 height 10
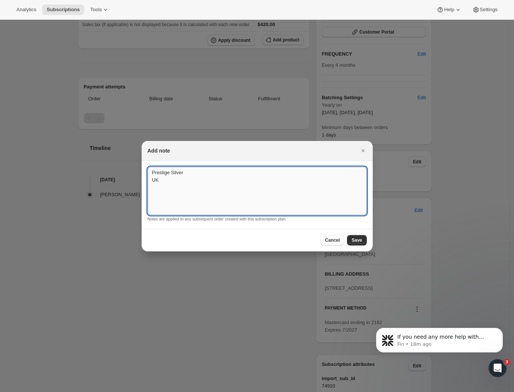
drag, startPoint x: 150, startPoint y: 173, endPoint x: 163, endPoint y: 170, distance: 12.6
click at [150, 173] on textarea "Prestige Silver UK" at bounding box center [257, 191] width 219 height 48
type textarea "International Prestige Silver UK"
click at [356, 235] on div "Cancel Save" at bounding box center [257, 240] width 231 height 23
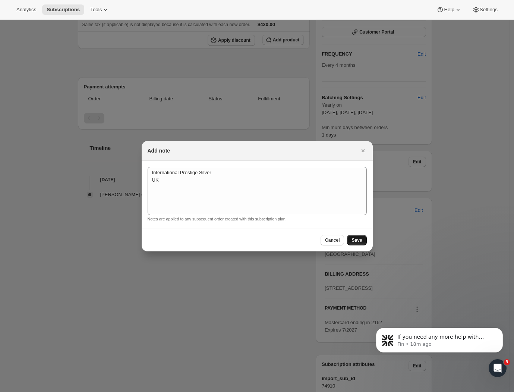
click at [359, 240] on span "Save" at bounding box center [357, 240] width 10 height 6
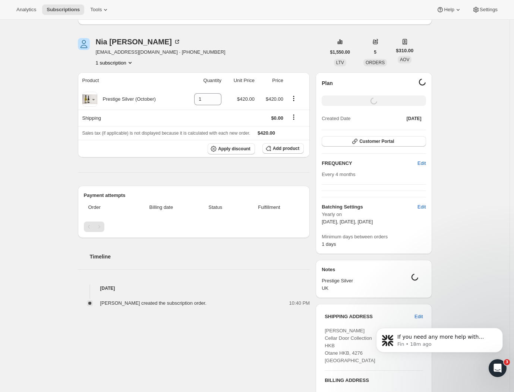
scroll to position [20, 0]
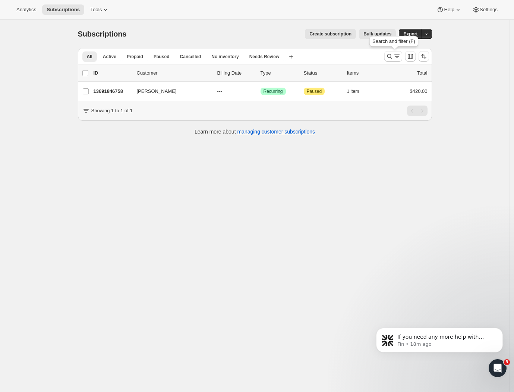
drag, startPoint x: 393, startPoint y: 58, endPoint x: 159, endPoint y: 71, distance: 234.7
click at [392, 57] on icon "Search and filter results" at bounding box center [389, 56] width 5 height 5
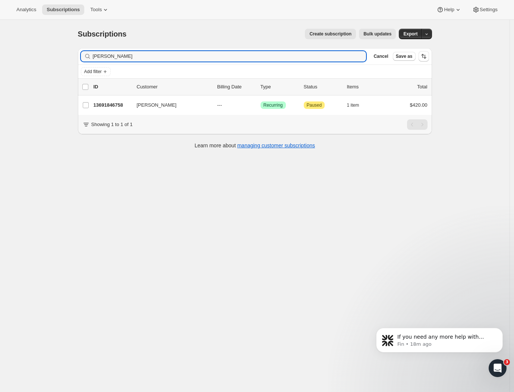
drag, startPoint x: 131, startPoint y: 58, endPoint x: 40, endPoint y: 56, distance: 90.7
click at [40, 56] on div "Subscriptions. This page is ready Subscriptions Create subscription Bulk update…" at bounding box center [255, 216] width 510 height 392
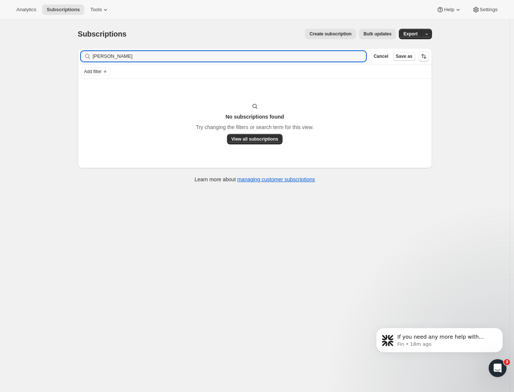
type input "Andrew Zbella"
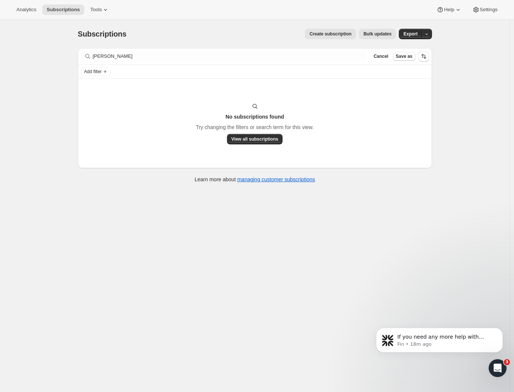
click at [39, 129] on div "Subscriptions. This page is ready Subscriptions Create subscription Bulk update…" at bounding box center [255, 216] width 510 height 392
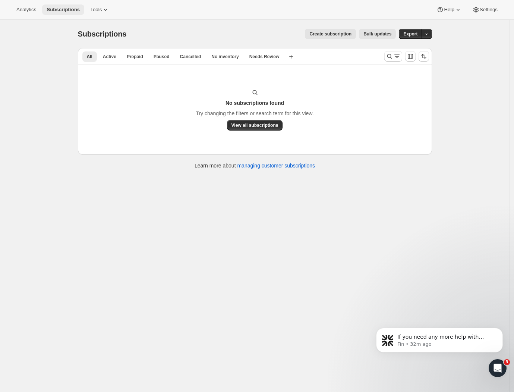
click at [58, 10] on span "Subscriptions" at bounding box center [63, 10] width 33 height 6
click at [90, 55] on span "All" at bounding box center [90, 57] width 6 height 6
click at [57, 61] on div "Subscriptions. This page is ready Subscriptions Create subscription Bulk update…" at bounding box center [255, 216] width 510 height 392
click at [92, 54] on span "All" at bounding box center [90, 57] width 6 height 6
click at [92, 55] on span "All" at bounding box center [90, 57] width 6 height 6
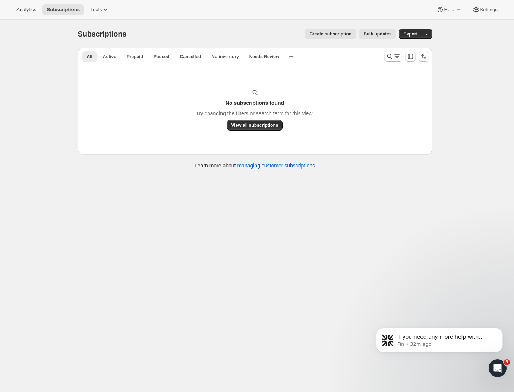
drag, startPoint x: 75, startPoint y: 67, endPoint x: 72, endPoint y: 67, distance: 3.7
click at [72, 67] on div "Subscriptions. This page is ready Subscriptions Create subscription Bulk update…" at bounding box center [255, 98] width 372 height 157
click at [469, 97] on div "Subscriptions. This page is ready Subscriptions Create subscription Bulk update…" at bounding box center [255, 216] width 510 height 392
click at [383, 58] on div at bounding box center [407, 56] width 51 height 15
drag, startPoint x: 388, startPoint y: 58, endPoint x: 394, endPoint y: 58, distance: 6.0
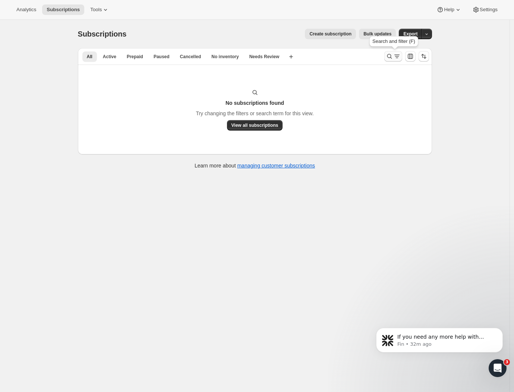
click at [394, 58] on icon "Search and filter results" at bounding box center [389, 56] width 7 height 7
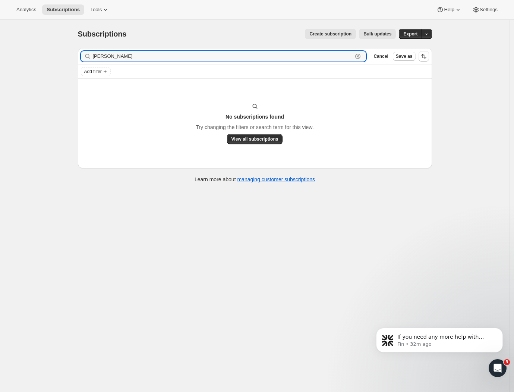
drag, startPoint x: 361, startPoint y: 56, endPoint x: 312, endPoint y: 65, distance: 50.1
click at [360, 56] on icon "button" at bounding box center [358, 56] width 3 height 3
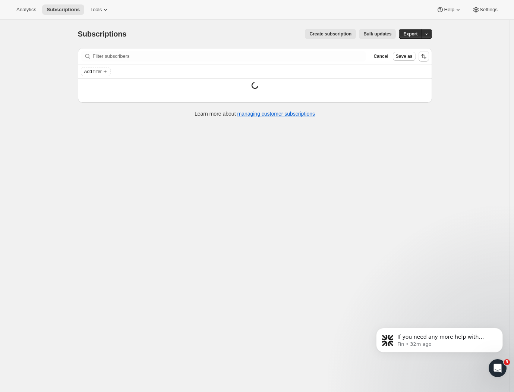
click at [51, 69] on div "Subscriptions. This page is ready Subscriptions Create subscription Bulk update…" at bounding box center [255, 216] width 510 height 392
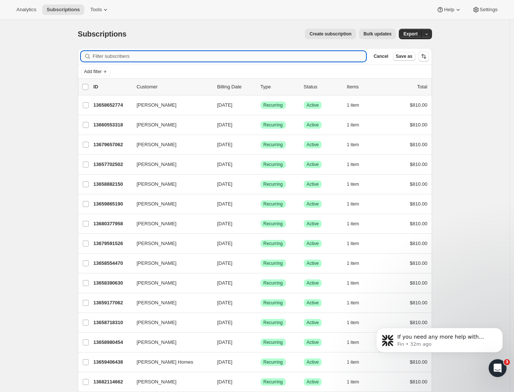
click at [112, 58] on input "Filter subscribers" at bounding box center [230, 56] width 274 height 10
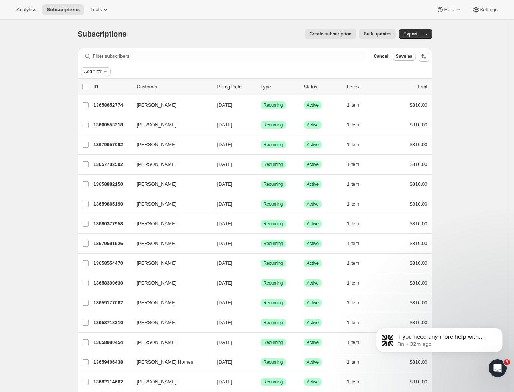
click at [102, 72] on span "Add filter" at bounding box center [93, 72] width 18 height 6
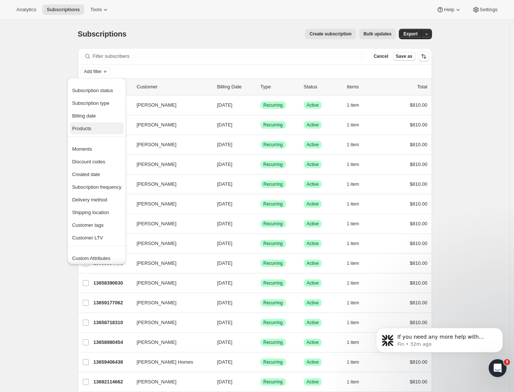
click at [103, 128] on span "Products" at bounding box center [96, 128] width 49 height 7
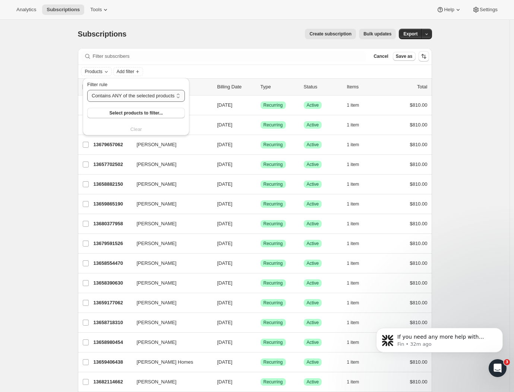
select select "only"
click at [140, 113] on span "Select products to filter..." at bounding box center [137, 113] width 53 height 6
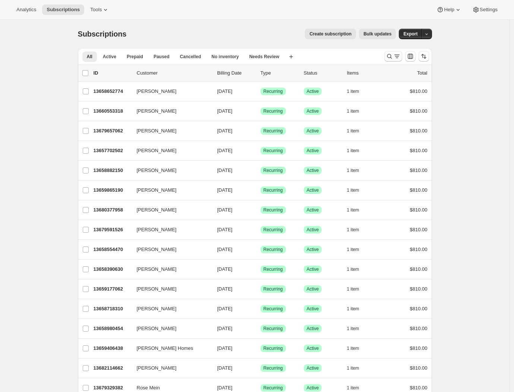
click at [392, 57] on icon "Search and filter results" at bounding box center [389, 56] width 5 height 5
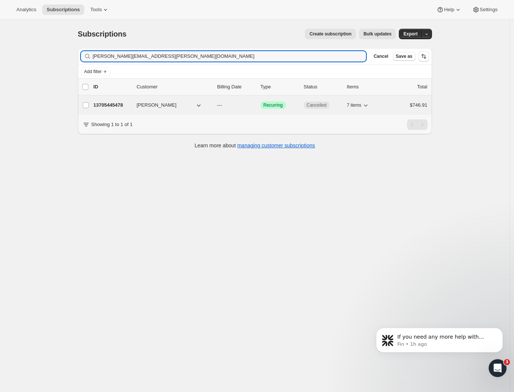
type input "[PERSON_NAME][EMAIL_ADDRESS][PERSON_NAME][DOMAIN_NAME]"
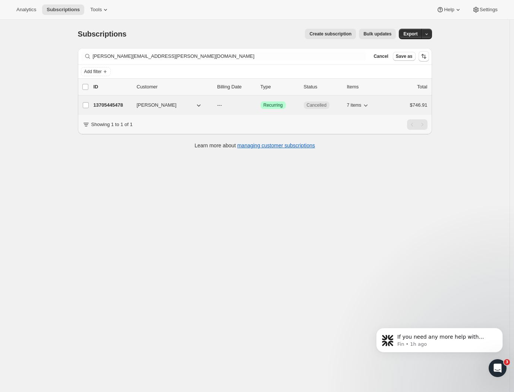
click at [162, 104] on span "[PERSON_NAME]" at bounding box center [157, 104] width 40 height 7
click at [173, 103] on span "[PERSON_NAME]" at bounding box center [157, 104] width 40 height 7
click at [157, 103] on span "[PERSON_NAME]" at bounding box center [157, 104] width 40 height 7
click at [125, 106] on p "13705445478" at bounding box center [112, 104] width 37 height 7
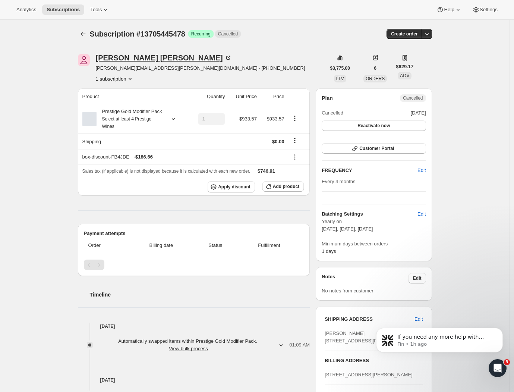
click at [117, 58] on div "[PERSON_NAME]" at bounding box center [164, 57] width 136 height 7
click at [84, 33] on icon "Subscriptions" at bounding box center [82, 33] width 7 height 7
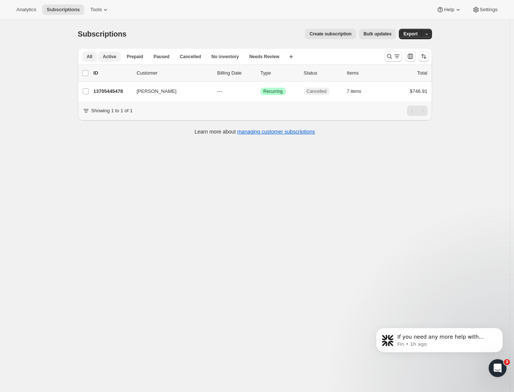
click at [121, 60] on button "Active" at bounding box center [109, 56] width 22 height 10
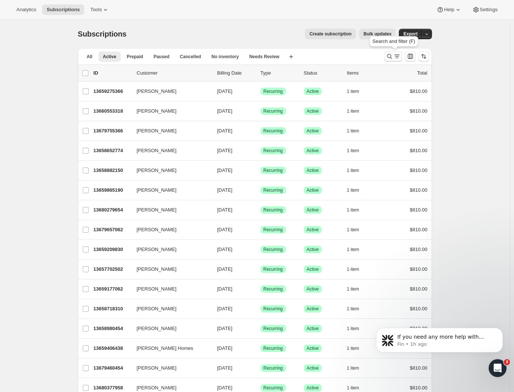
click at [392, 59] on icon "Search and filter results" at bounding box center [389, 56] width 7 height 7
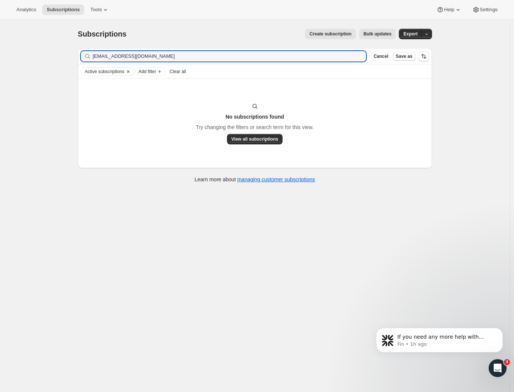
type input "r_bruce@xtra.co.nz"
click at [129, 71] on icon "Clear" at bounding box center [128, 72] width 2 height 2
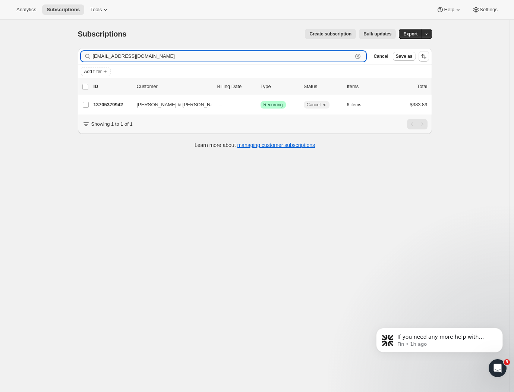
click at [162, 53] on input "r_bruce@xtra.co.nz" at bounding box center [223, 56] width 260 height 10
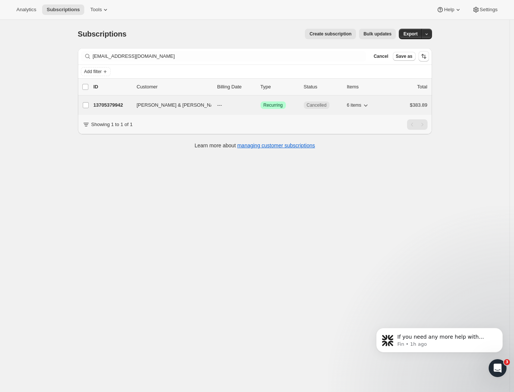
click at [161, 101] on div "13705379942 Rob & Juliana Bruce & Smith --- Success Recurring Cancelled 6 items…" at bounding box center [261, 105] width 334 height 10
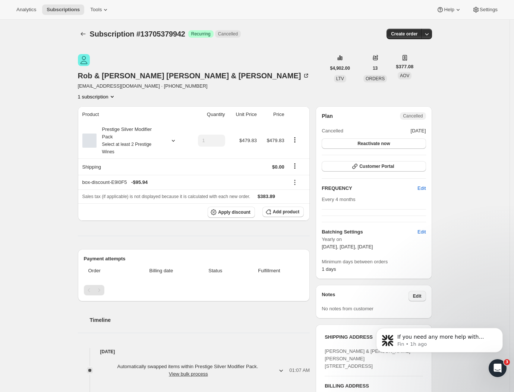
click at [418, 293] on span "Edit" at bounding box center [417, 296] width 9 height 6
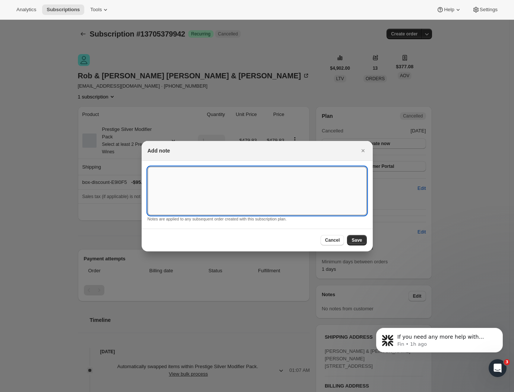
click at [203, 188] on textarea ":rqb:" at bounding box center [257, 191] width 219 height 48
paste textarea "No Pinot Gris"
type textarea "No Pinot Gris"
click at [357, 242] on span "Save" at bounding box center [357, 240] width 10 height 6
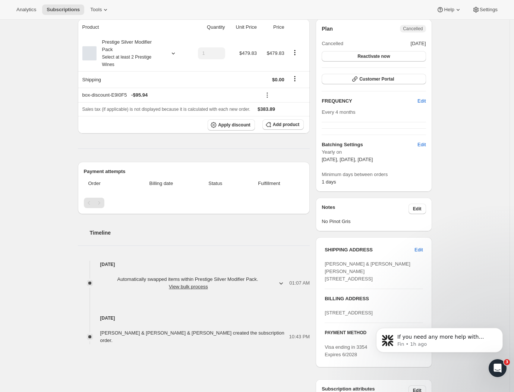
scroll to position [76, 0]
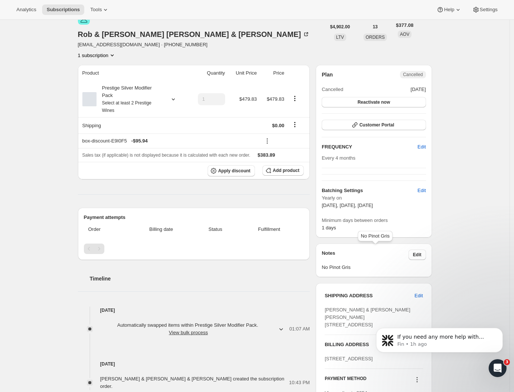
click at [369, 242] on div "No Pinot Gris" at bounding box center [376, 237] width 38 height 16
click at [392, 122] on span "Customer Portal" at bounding box center [377, 125] width 35 height 6
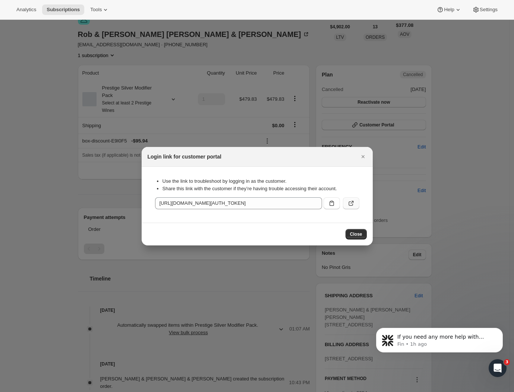
click at [352, 204] on icon ":rtf:" at bounding box center [351, 203] width 7 height 7
click at [356, 238] on button "Close" at bounding box center [356, 234] width 21 height 10
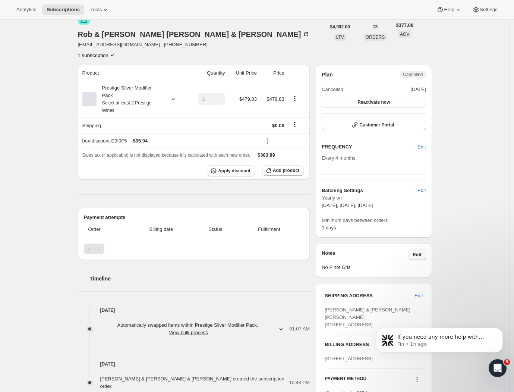
click at [419, 252] on span "Edit" at bounding box center [417, 255] width 9 height 6
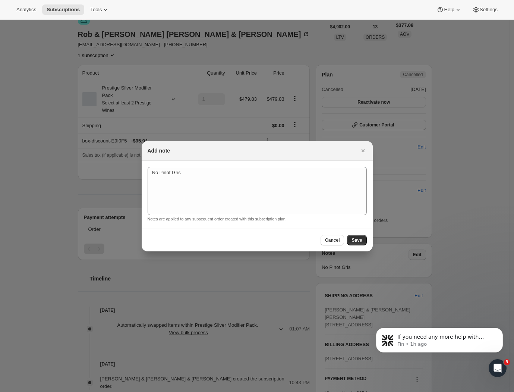
scroll to position [0, 0]
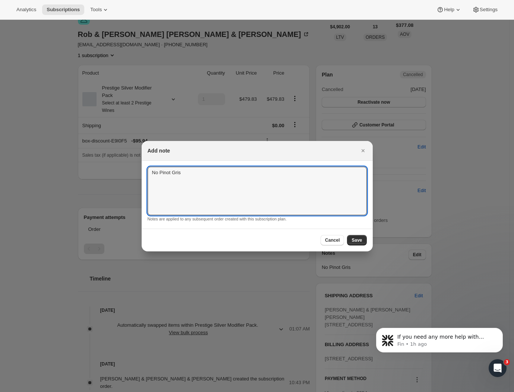
drag, startPoint x: 177, startPoint y: 174, endPoint x: 107, endPoint y: 166, distance: 70.2
click at [363, 240] on button "Save" at bounding box center [356, 240] width 19 height 10
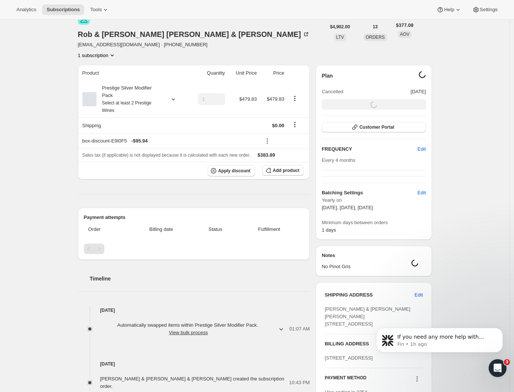
scroll to position [20, 0]
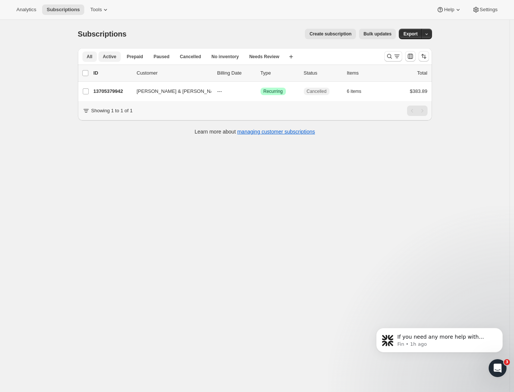
click at [93, 54] on span "All" at bounding box center [90, 57] width 6 height 6
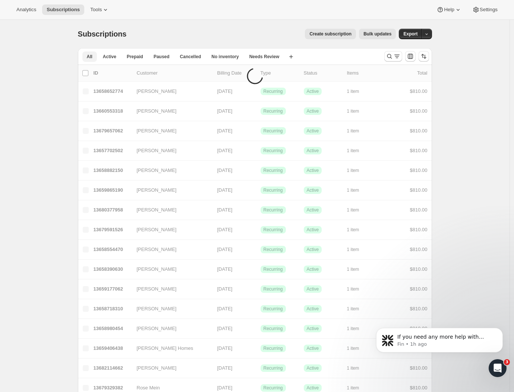
click at [93, 58] on span "All" at bounding box center [90, 57] width 6 height 6
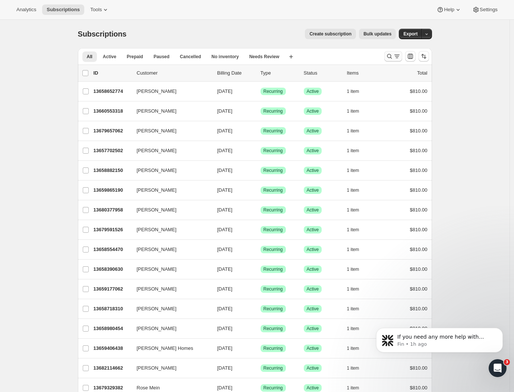
click at [397, 58] on icon "Search and filter results" at bounding box center [397, 56] width 7 height 7
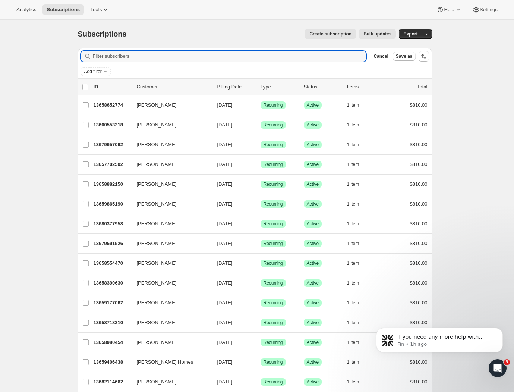
paste input "Cavanagh"
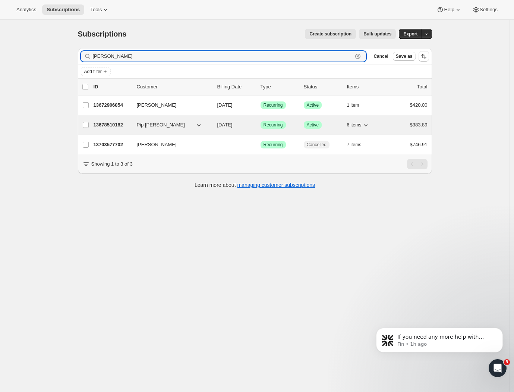
type input "Cavanagh"
click at [171, 124] on button "Pip Cavanagh" at bounding box center [169, 125] width 75 height 12
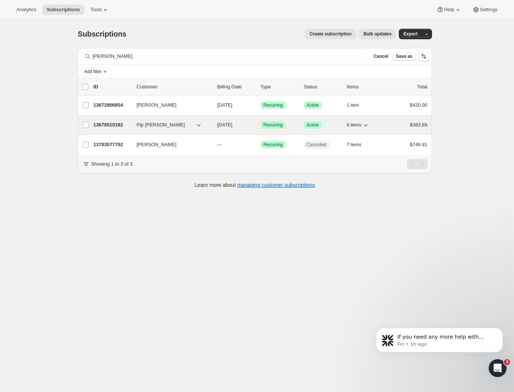
click at [149, 122] on span "Pip Cavanagh" at bounding box center [161, 124] width 48 height 7
click at [150, 125] on span "Pip Cavanagh" at bounding box center [161, 124] width 48 height 7
click at [112, 124] on p "13678510182" at bounding box center [112, 124] width 37 height 7
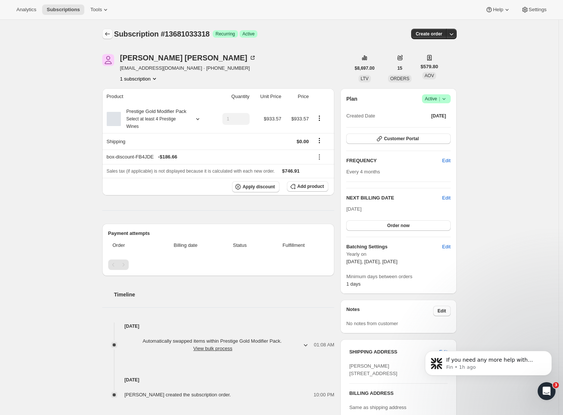
click at [109, 32] on icon "Subscriptions" at bounding box center [107, 33] width 7 height 7
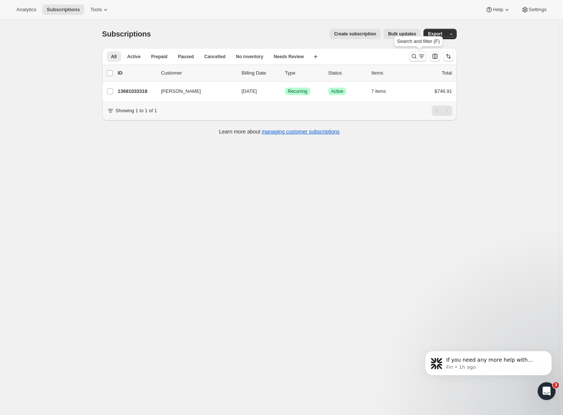
click at [421, 55] on icon "Search and filter results" at bounding box center [421, 56] width 7 height 7
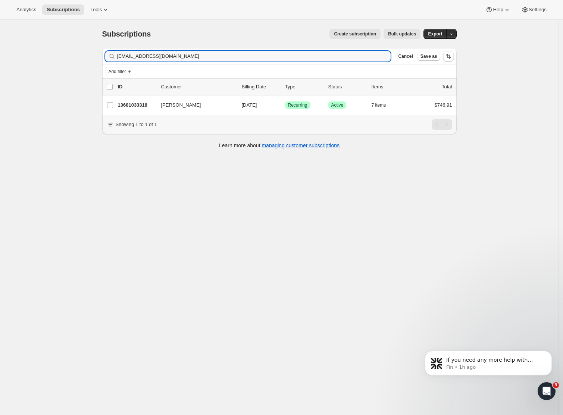
drag, startPoint x: 185, startPoint y: 57, endPoint x: 77, endPoint y: 51, distance: 108.0
click at [77, 51] on div "Subscriptions. This page is ready Subscriptions Create subscription Bulk update…" at bounding box center [279, 227] width 558 height 415
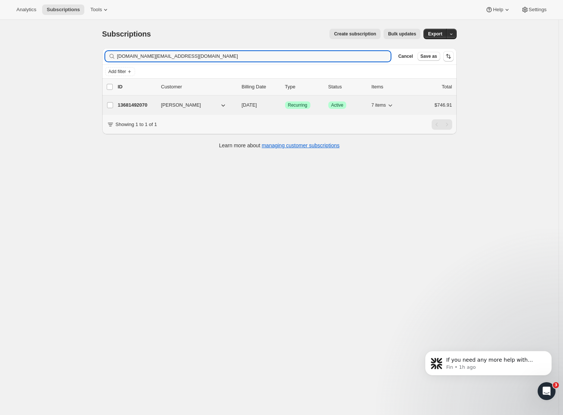
type input "[DOMAIN_NAME][EMAIL_ADDRESS][DOMAIN_NAME]"
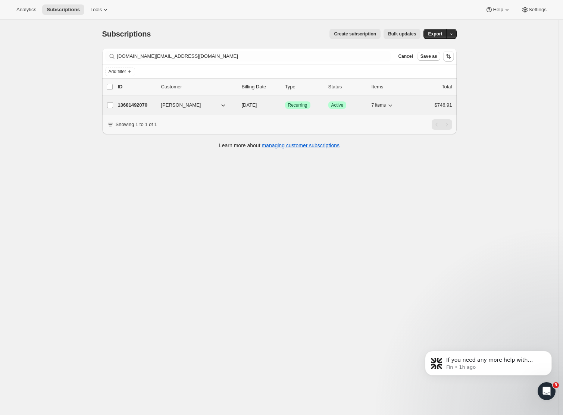
click at [176, 108] on span "[PERSON_NAME]" at bounding box center [181, 104] width 40 height 7
click at [178, 104] on span "[PERSON_NAME]" at bounding box center [181, 104] width 40 height 7
click at [137, 106] on p "13681492070" at bounding box center [136, 104] width 37 height 7
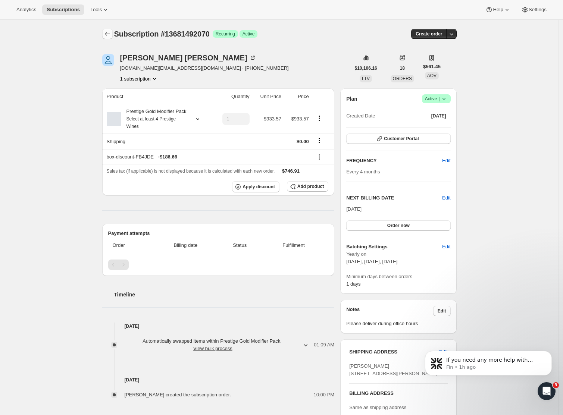
click at [110, 33] on icon "Subscriptions" at bounding box center [107, 33] width 7 height 7
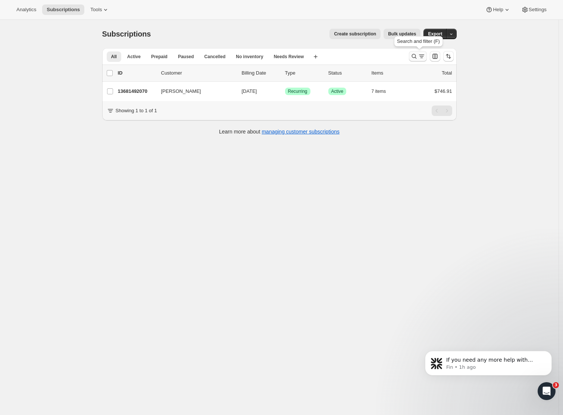
click at [416, 56] on icon "Search and filter results" at bounding box center [413, 56] width 7 height 7
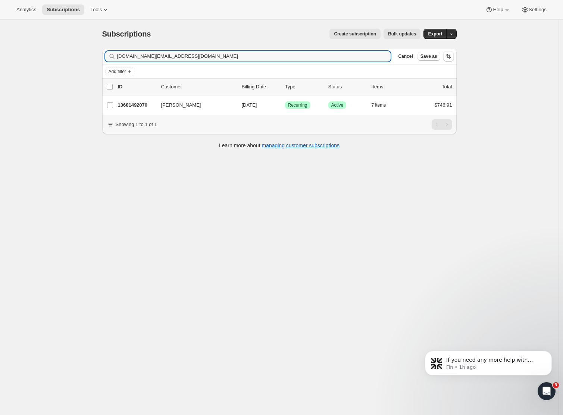
drag, startPoint x: 196, startPoint y: 56, endPoint x: 65, endPoint y: 55, distance: 130.9
click at [65, 55] on div "Subscriptions. This page is ready Subscriptions Create subscription Bulk update…" at bounding box center [279, 227] width 558 height 415
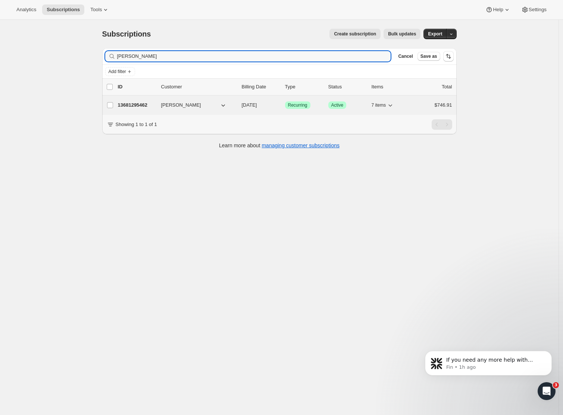
type input "[PERSON_NAME]"
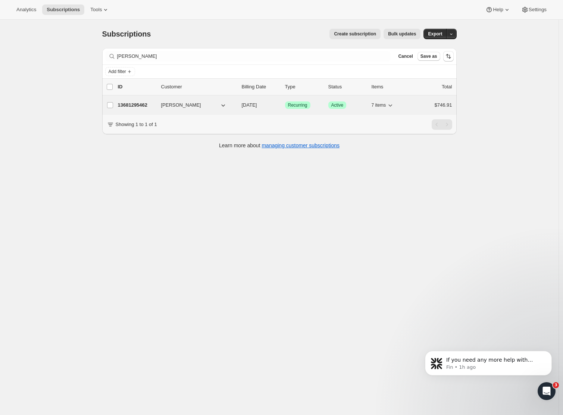
click at [183, 109] on span "[PERSON_NAME]" at bounding box center [181, 104] width 40 height 7
click at [175, 108] on span "[PERSON_NAME]" at bounding box center [181, 104] width 40 height 7
click at [142, 103] on p "13681295462" at bounding box center [136, 104] width 37 height 7
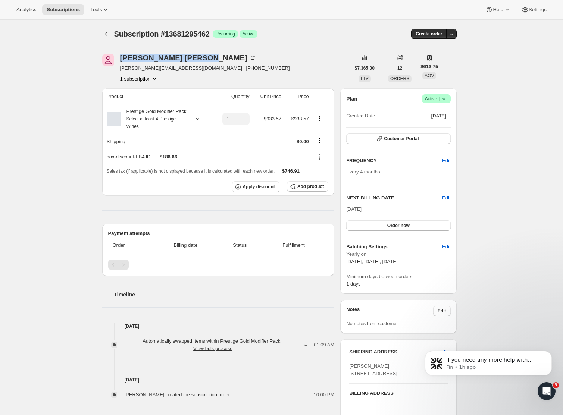
drag, startPoint x: 120, startPoint y: 54, endPoint x: 162, endPoint y: 63, distance: 42.2
click at [162, 63] on div "[PERSON_NAME] [PERSON_NAME][EMAIL_ADDRESS][DOMAIN_NAME] · [PHONE_NUMBER] subscr…" at bounding box center [226, 68] width 248 height 28
copy div "[PERSON_NAME]"
